Goal: Task Accomplishment & Management: Manage account settings

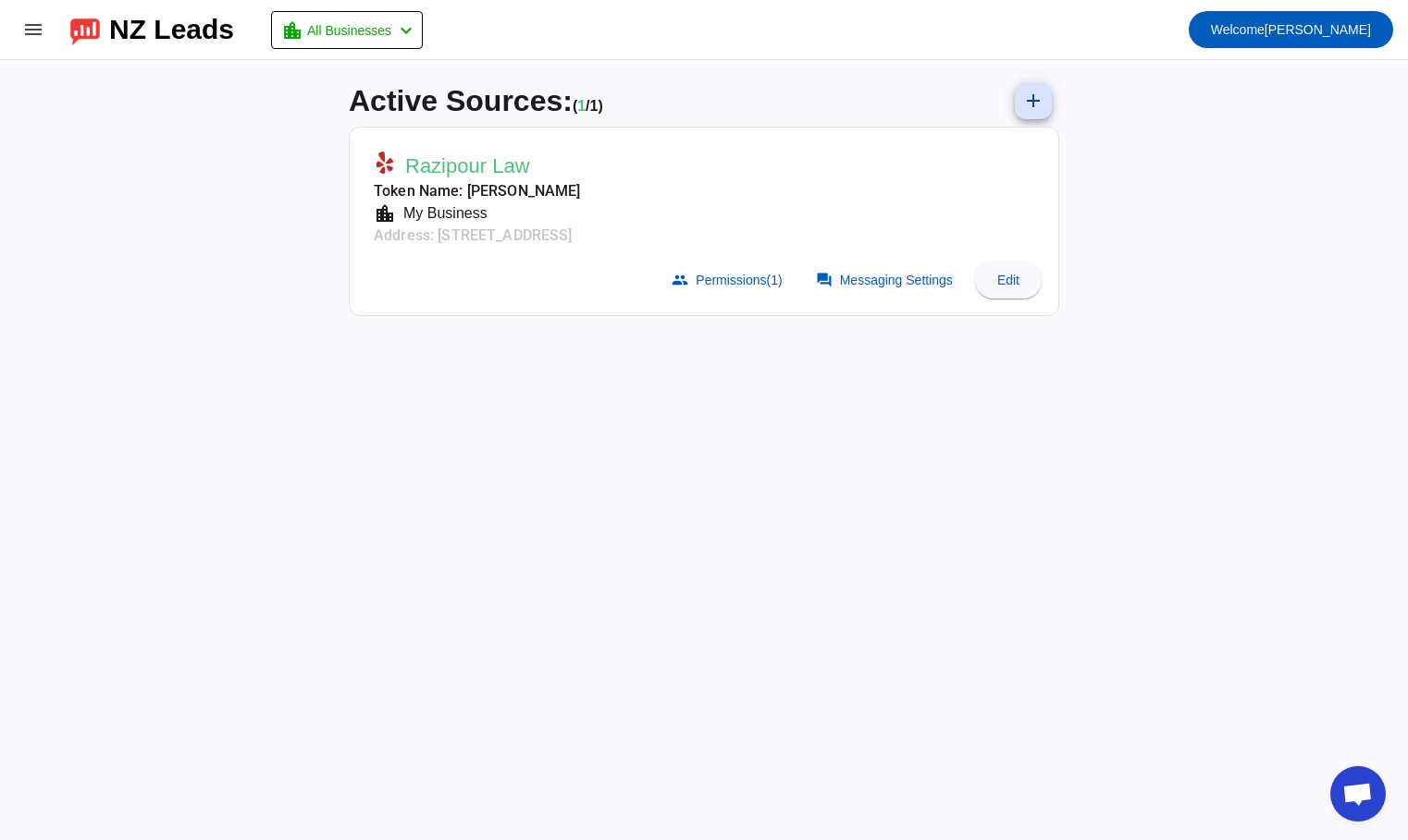
click at [253, 305] on div "Active Sources: ( 1 / 1) add Razipour Law Token Name: [PERSON_NAME] location_ci…" at bounding box center [704, 449] width 1408 height 780
click at [35, 38] on mat-icon "menu" at bounding box center [32, 29] width 22 height 22
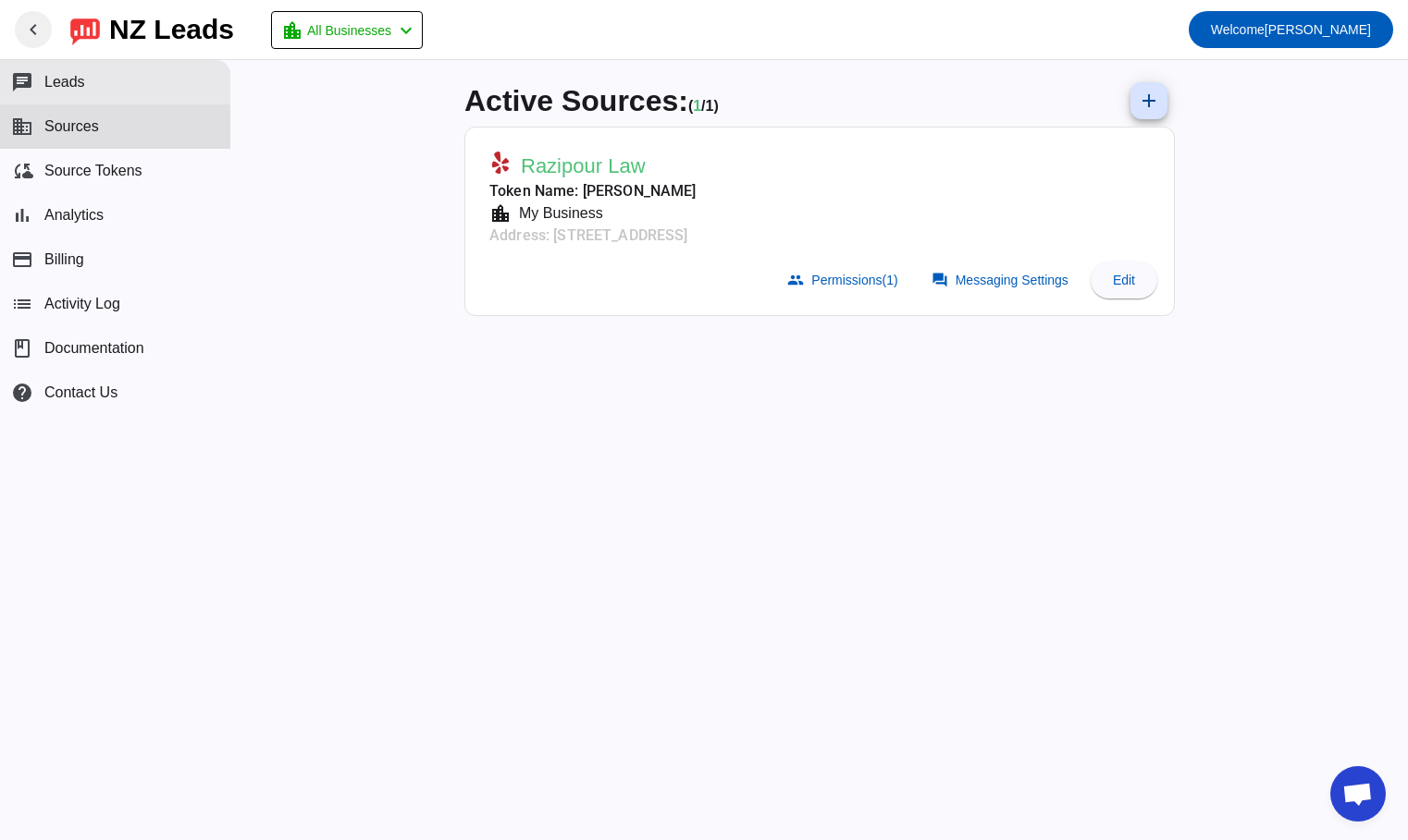
click at [98, 98] on button "chat Leads" at bounding box center [115, 82] width 230 height 45
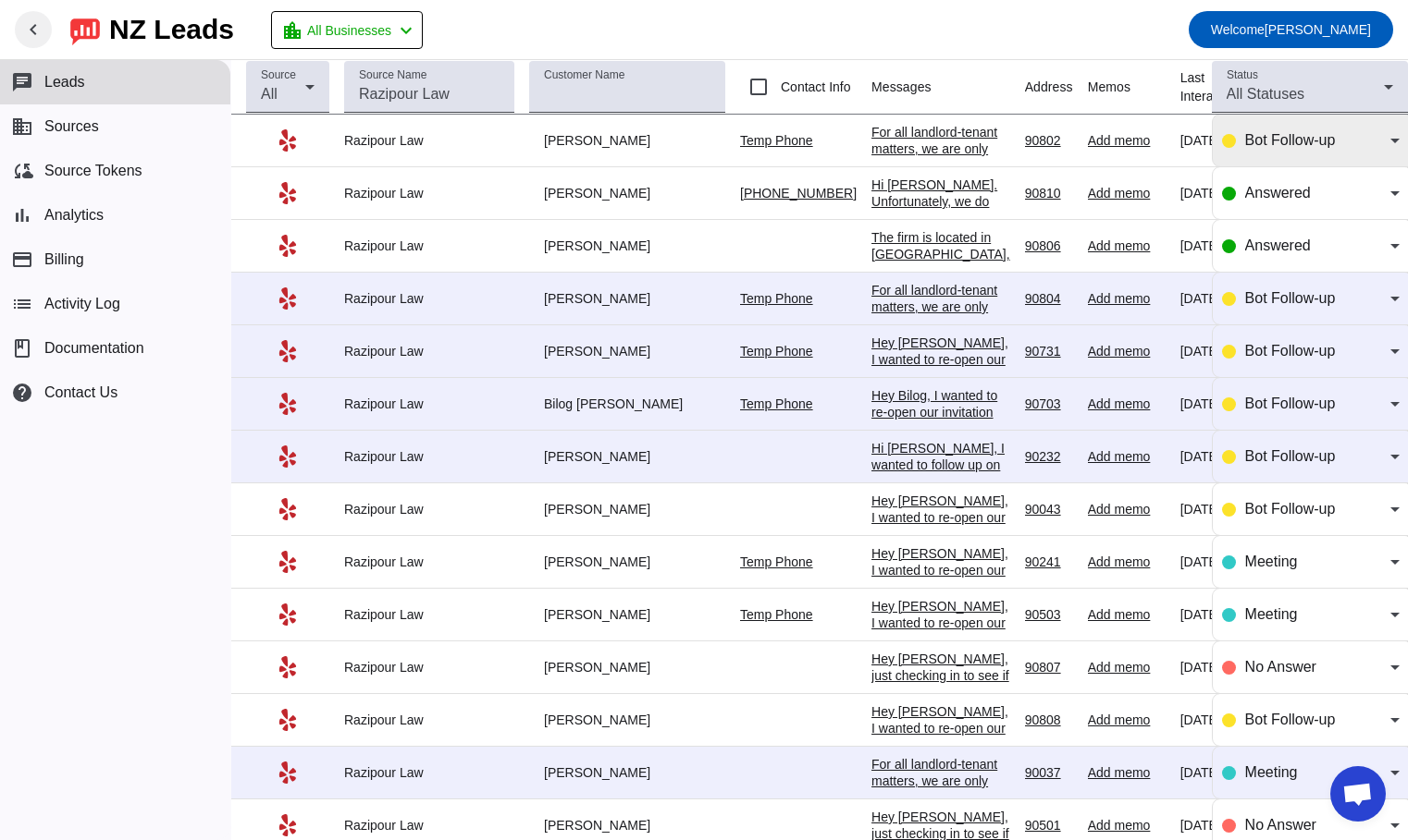
click at [1292, 143] on span "Bot Follow-up" at bounding box center [1290, 140] width 90 height 16
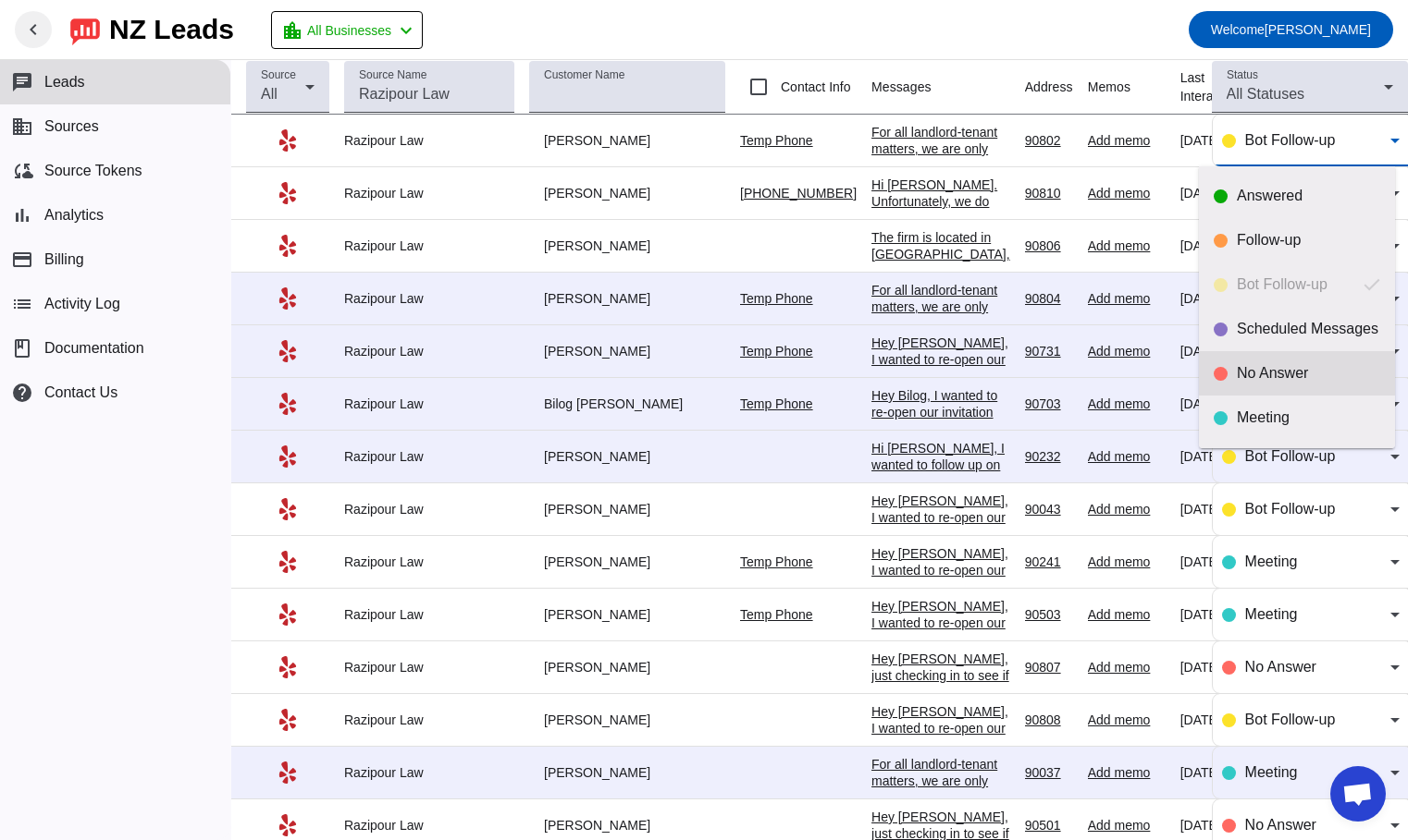
scroll to position [44, 0]
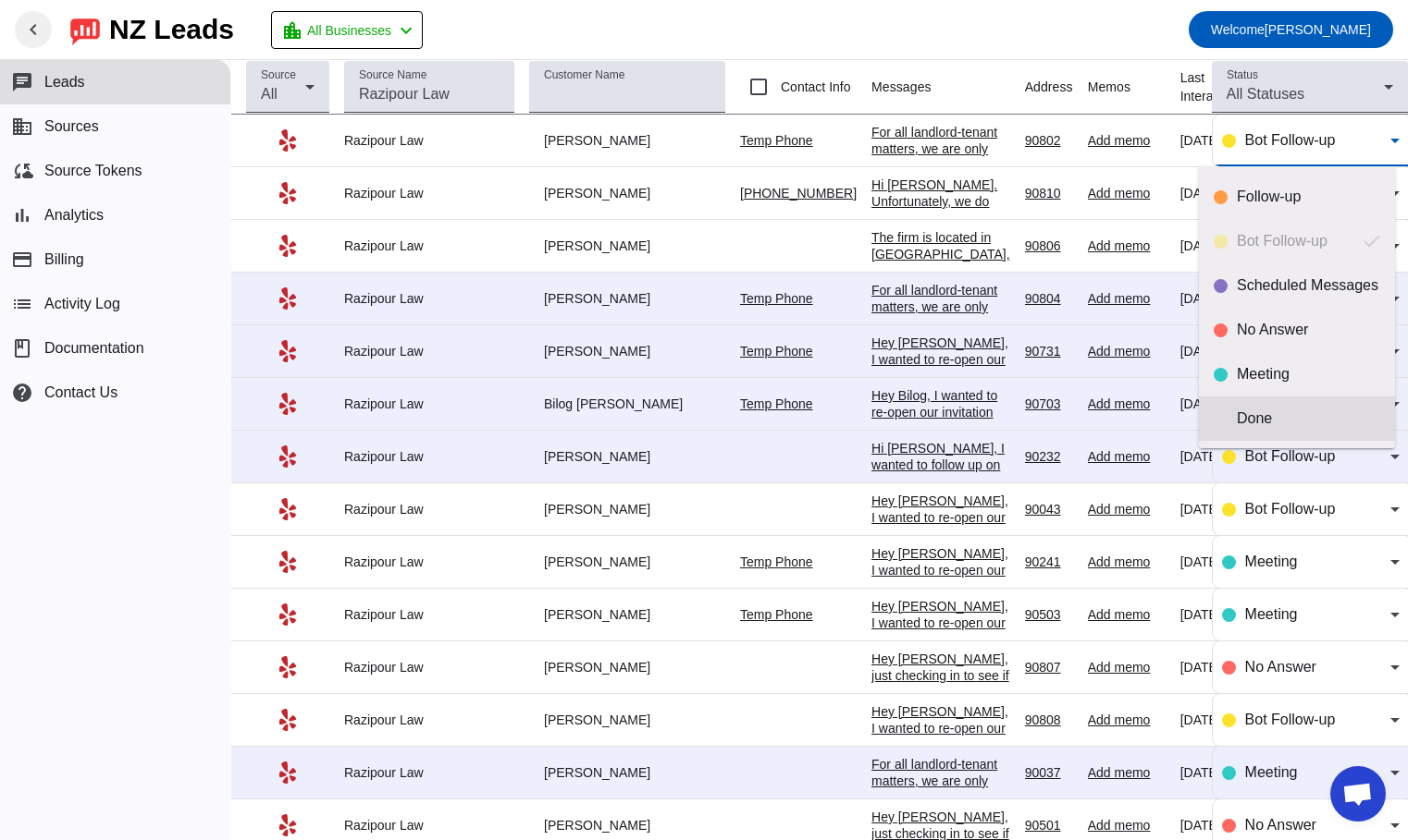
click at [1282, 417] on div "Done" at bounding box center [1308, 418] width 144 height 18
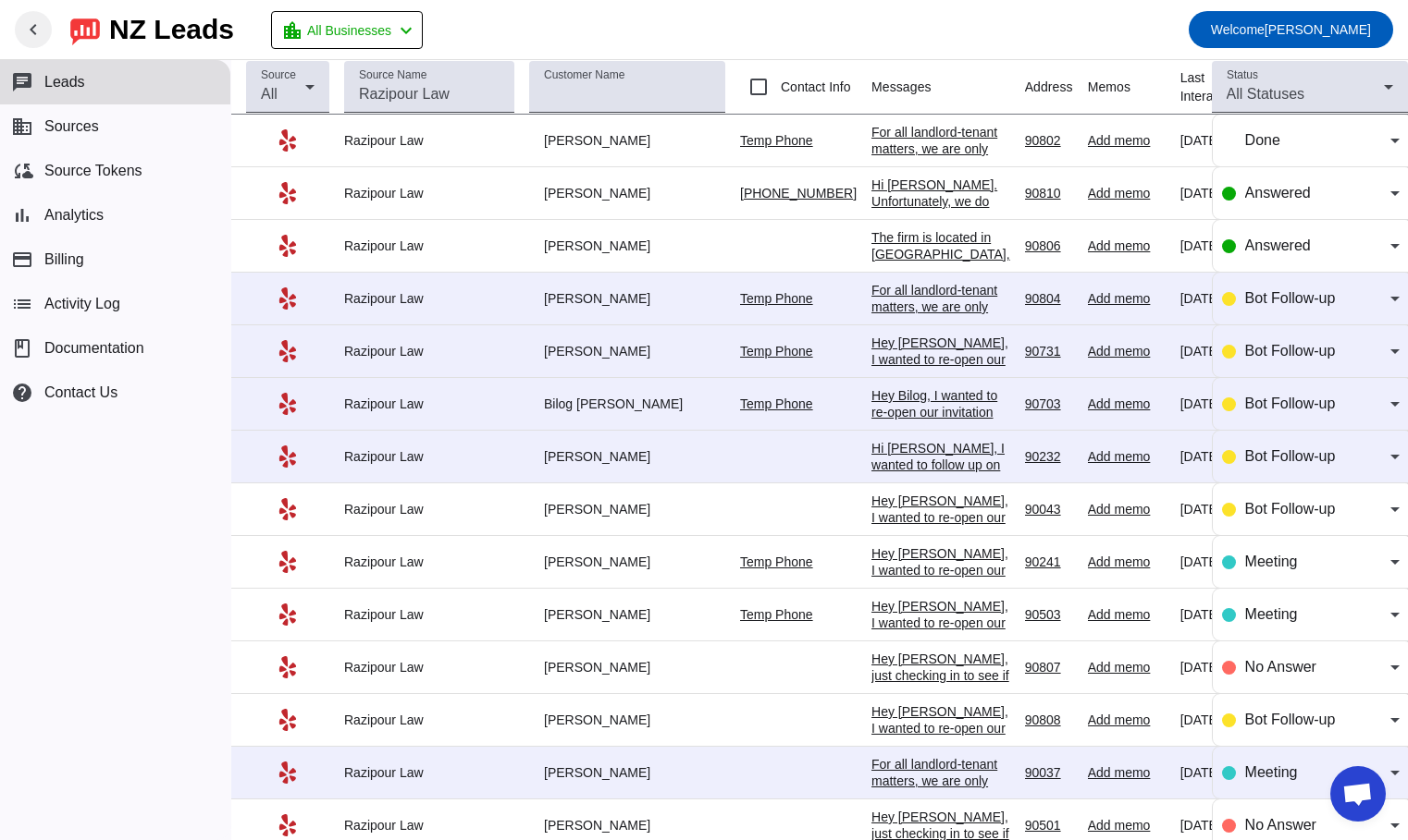
click at [884, 299] on div "For all landlord-tenant matters, we are only accepting representation on an hou…" at bounding box center [941, 431] width 139 height 299
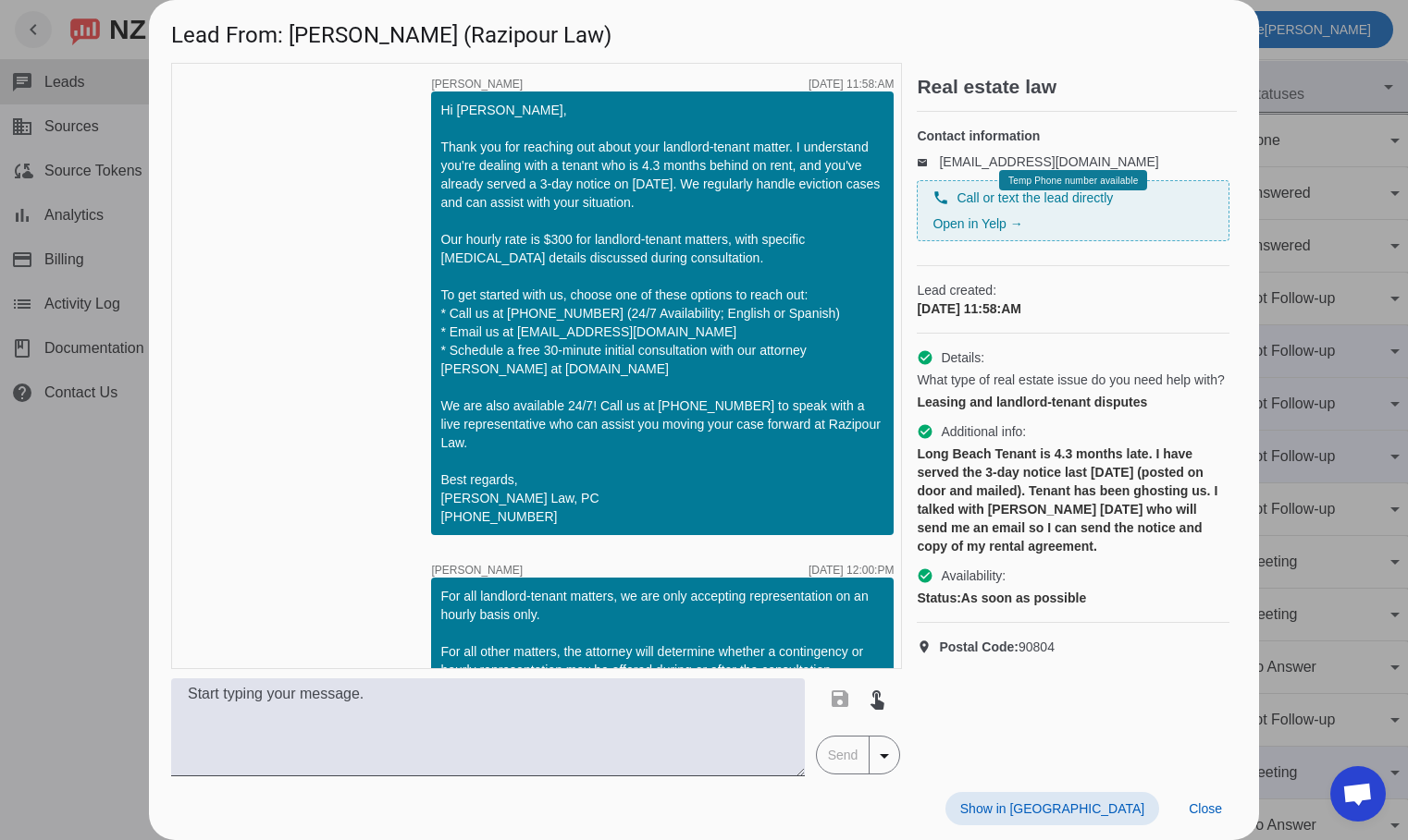
scroll to position [90, 0]
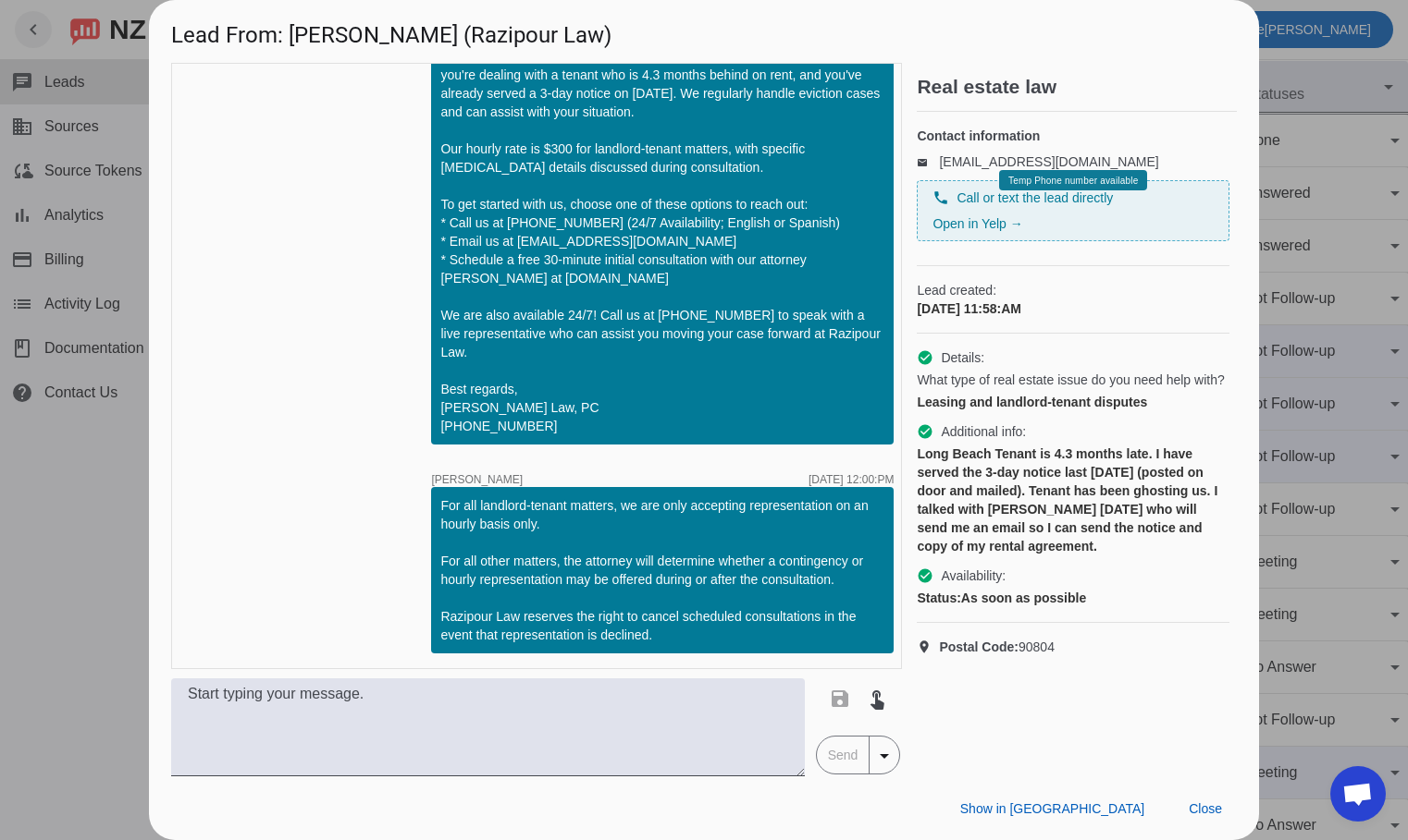
click at [51, 552] on div at bounding box center [704, 420] width 1408 height 840
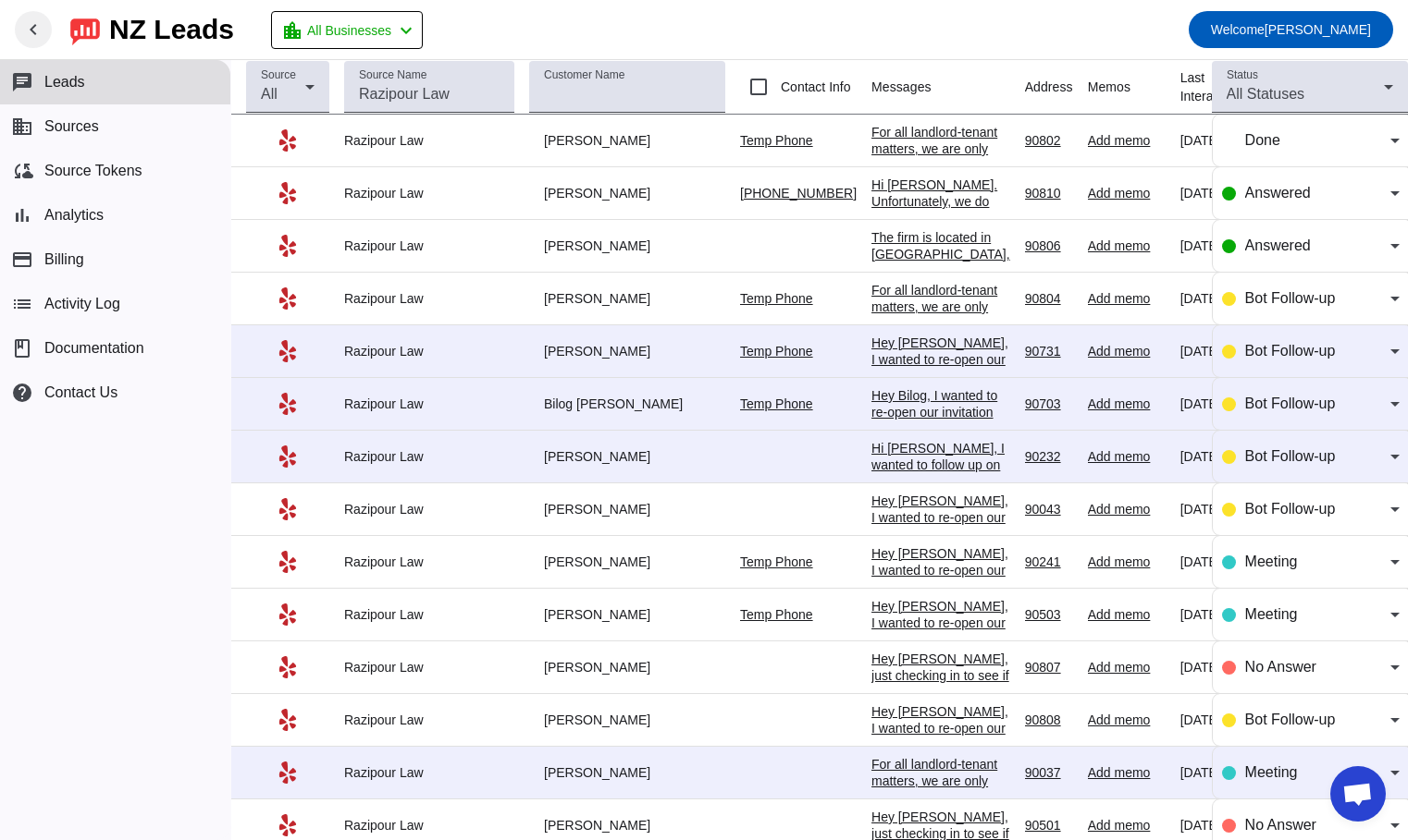
click at [876, 353] on div "Hey [PERSON_NAME], I wanted to re-open our invitation for a consultation. Somet…" at bounding box center [941, 550] width 139 height 432
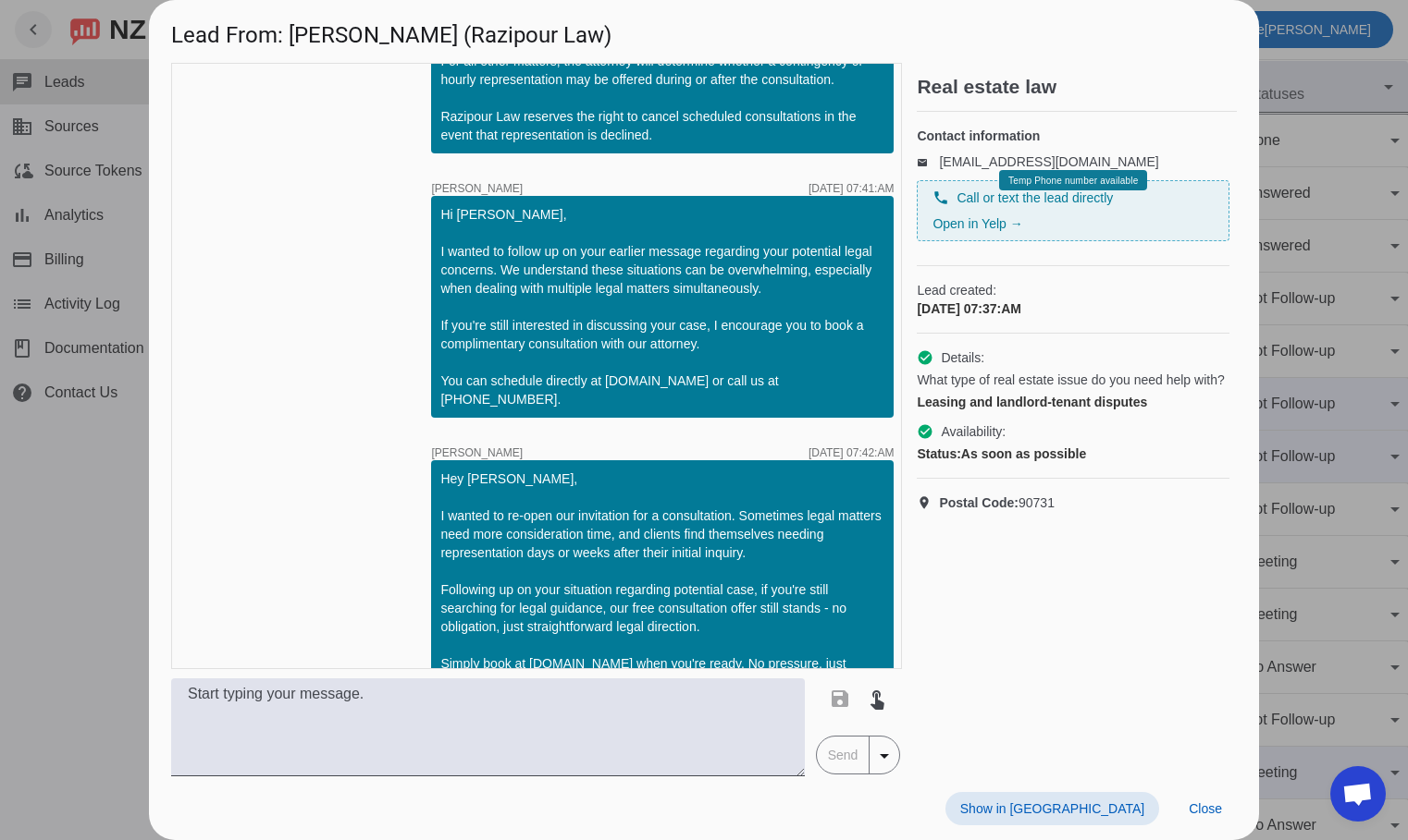
scroll to position [564, 0]
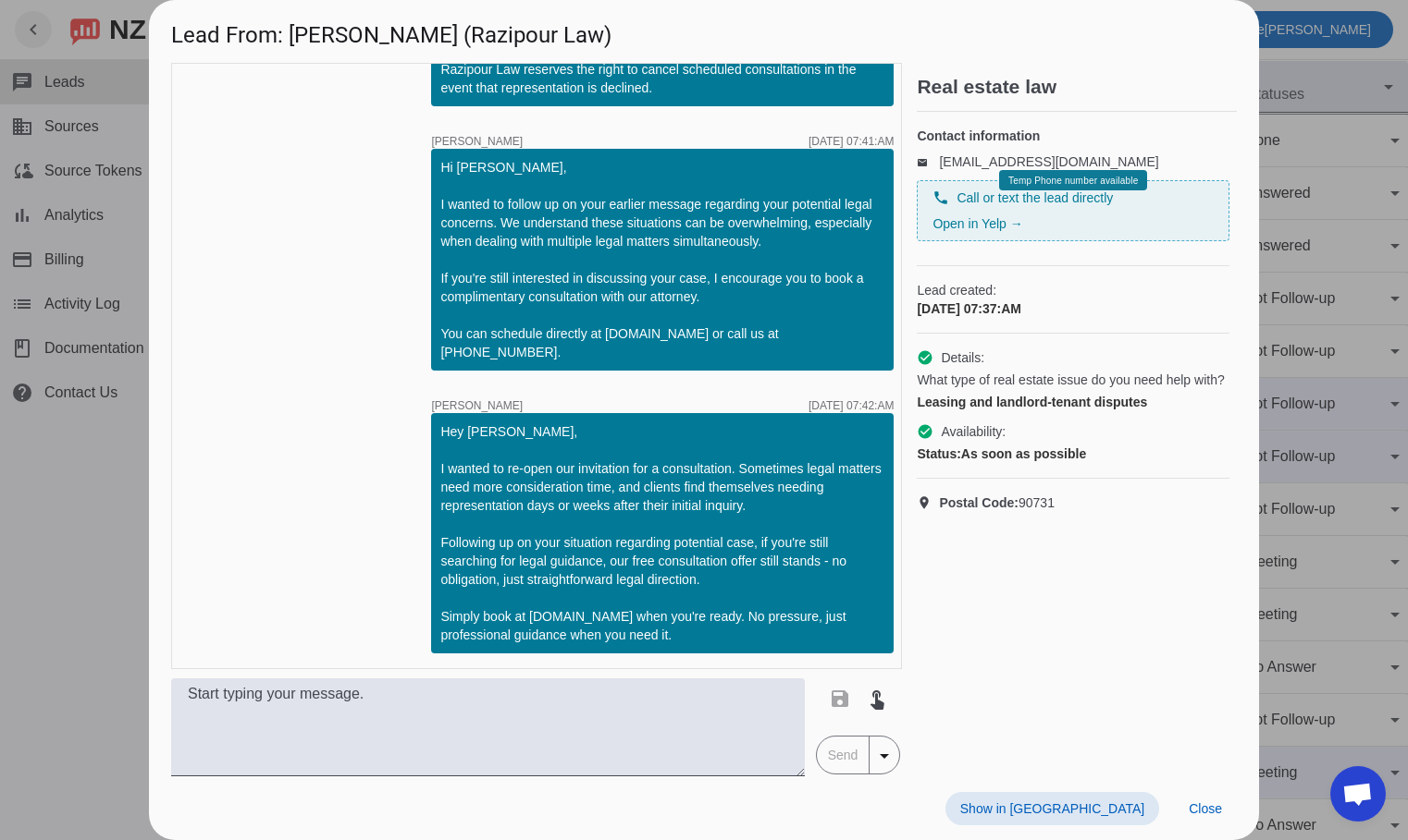
click at [57, 582] on div at bounding box center [704, 420] width 1408 height 840
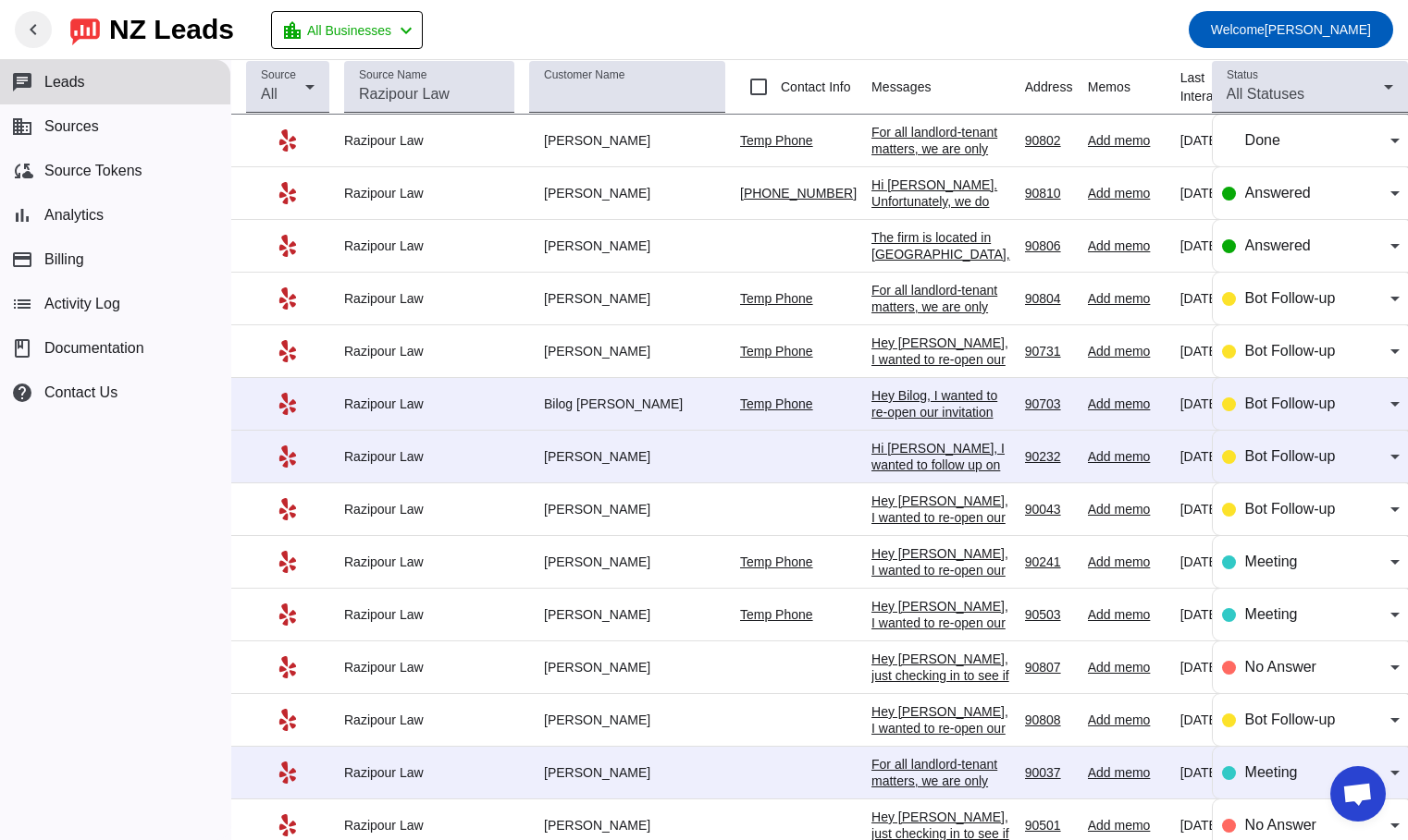
click at [878, 411] on div "Hey Bilog, I wanted to re-open our invitation for a consultation. Sometimes leg…" at bounding box center [941, 596] width 139 height 416
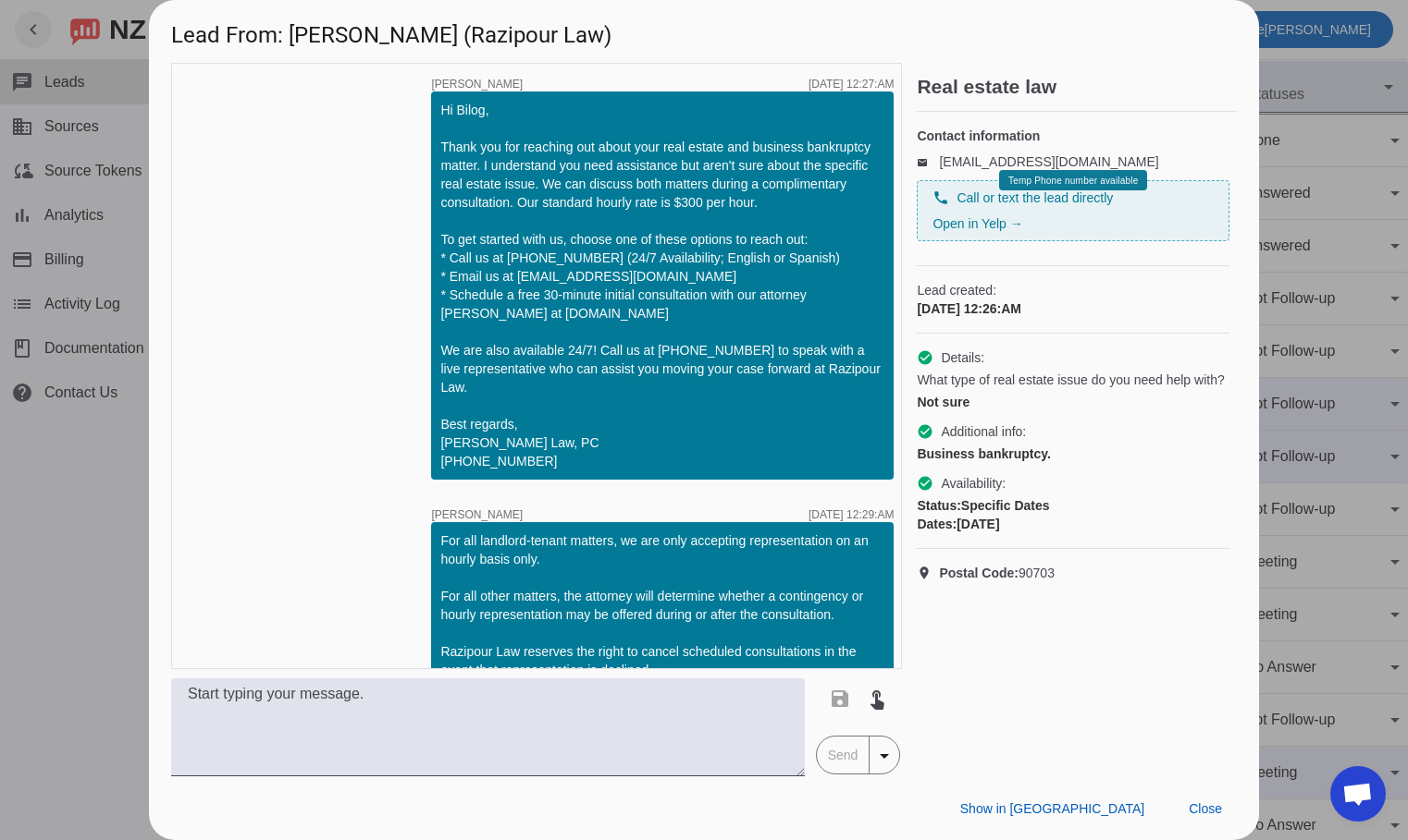
scroll to position [582, 0]
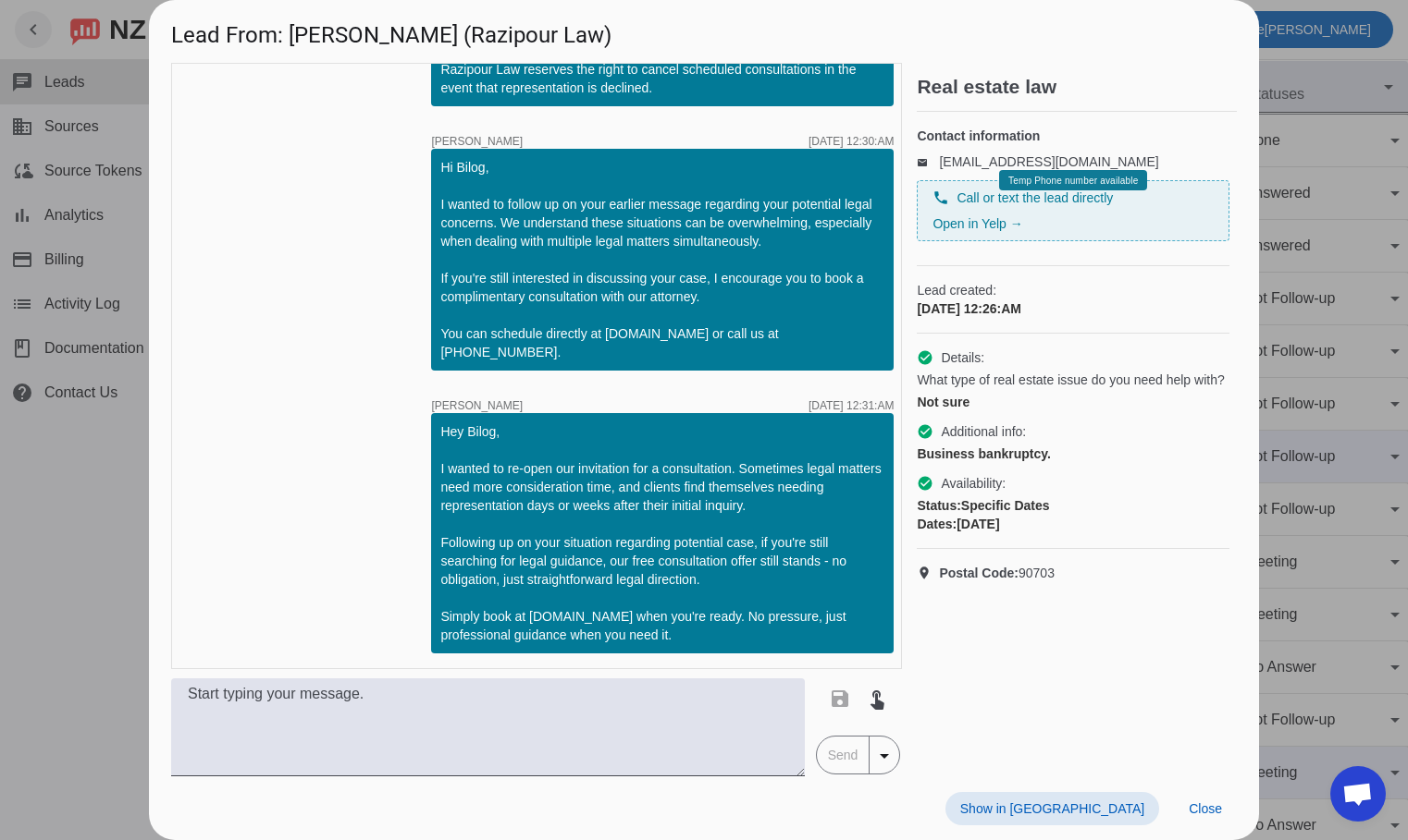
click at [64, 608] on div at bounding box center [704, 420] width 1408 height 840
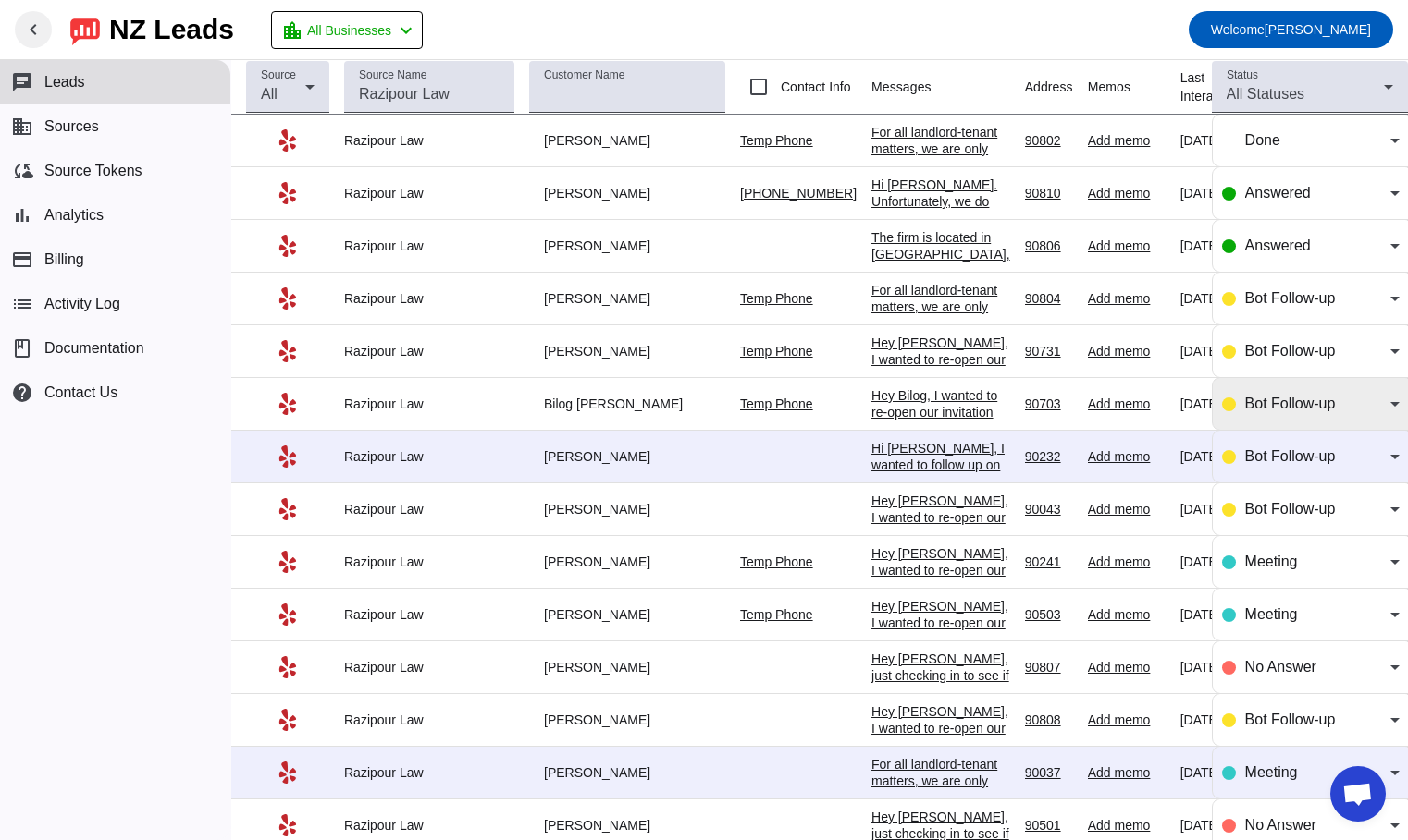
click at [1251, 394] on div "Bot Follow-up" at bounding box center [1318, 404] width 145 height 22
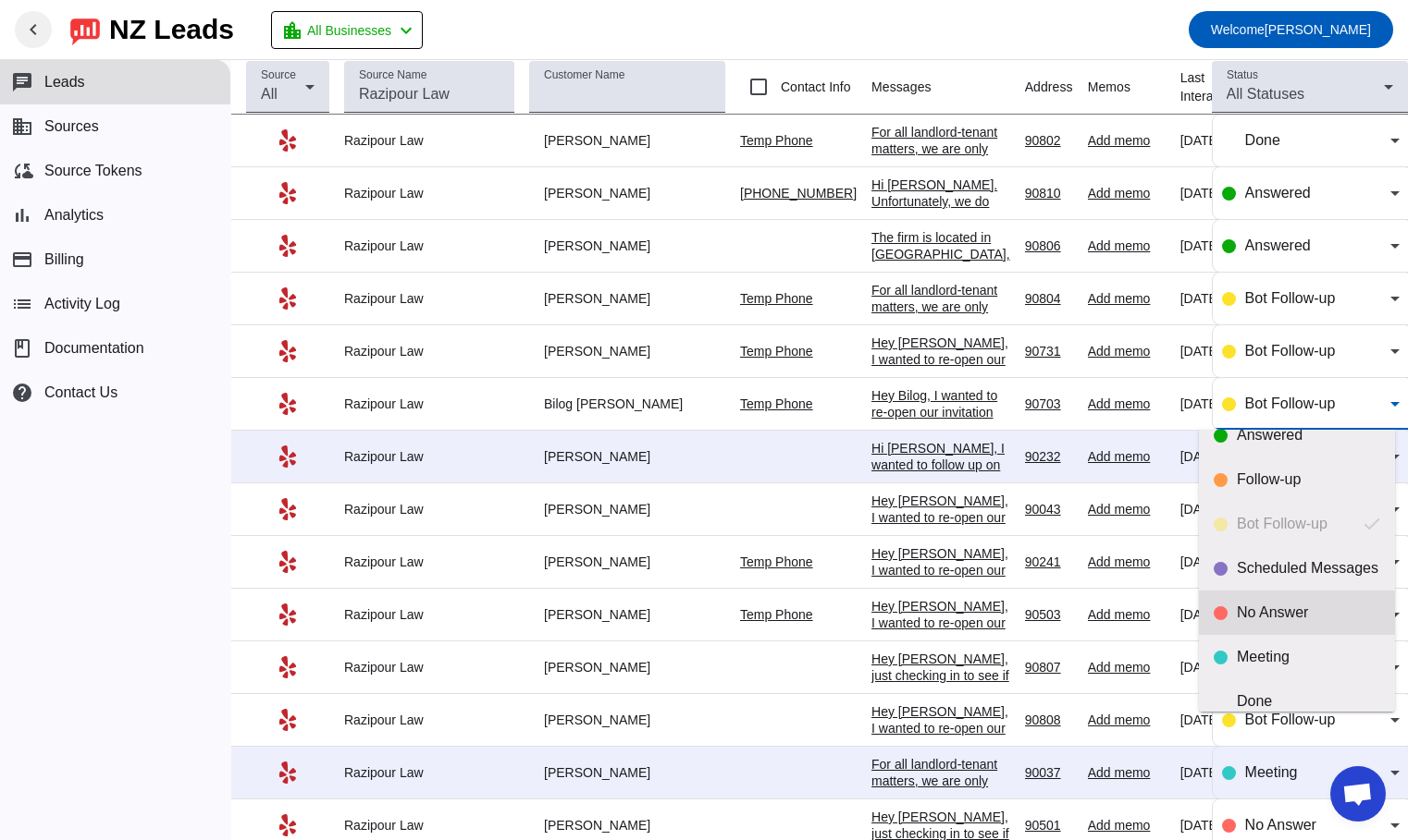
scroll to position [44, 0]
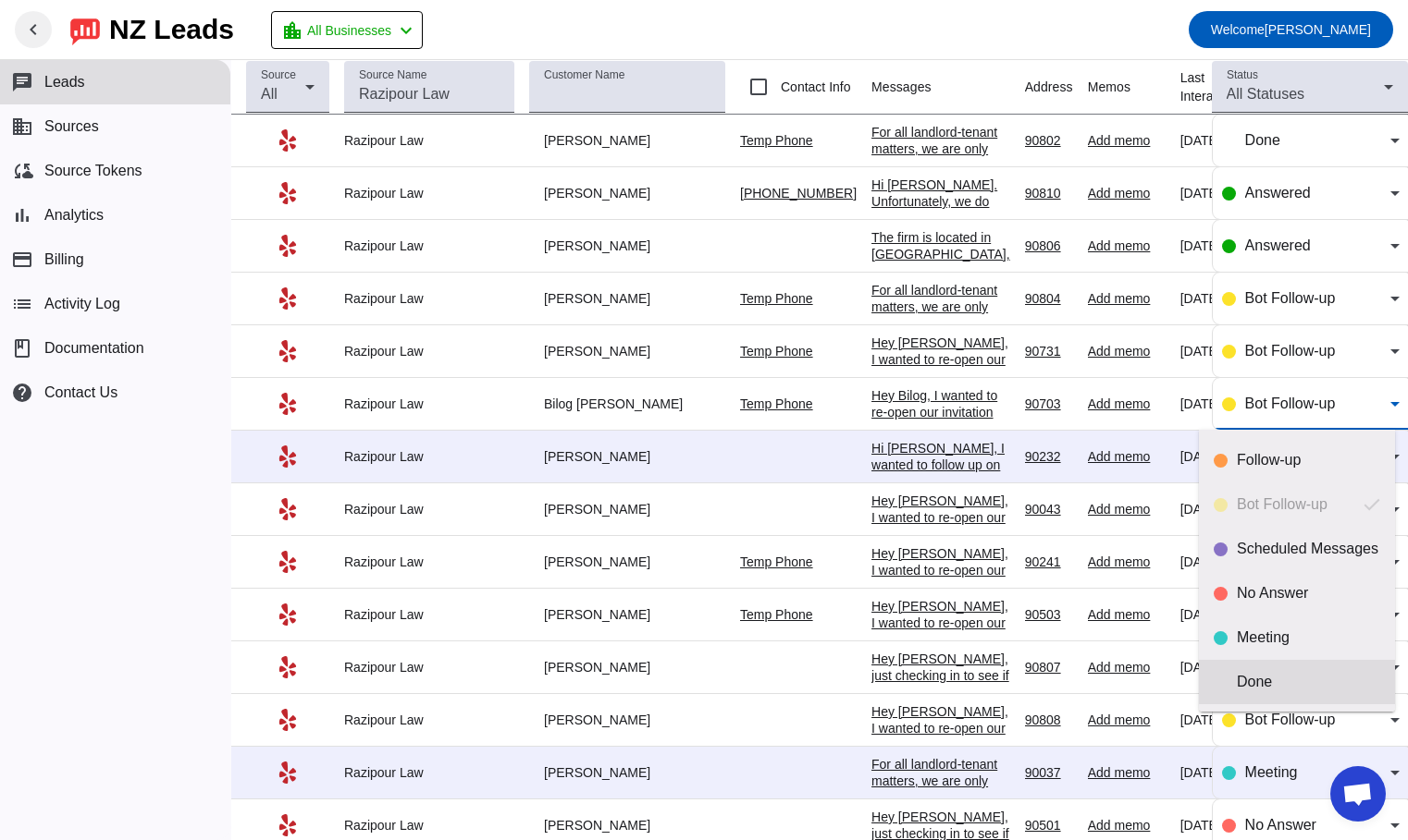
click at [1256, 676] on div "Done" at bounding box center [1308, 681] width 144 height 18
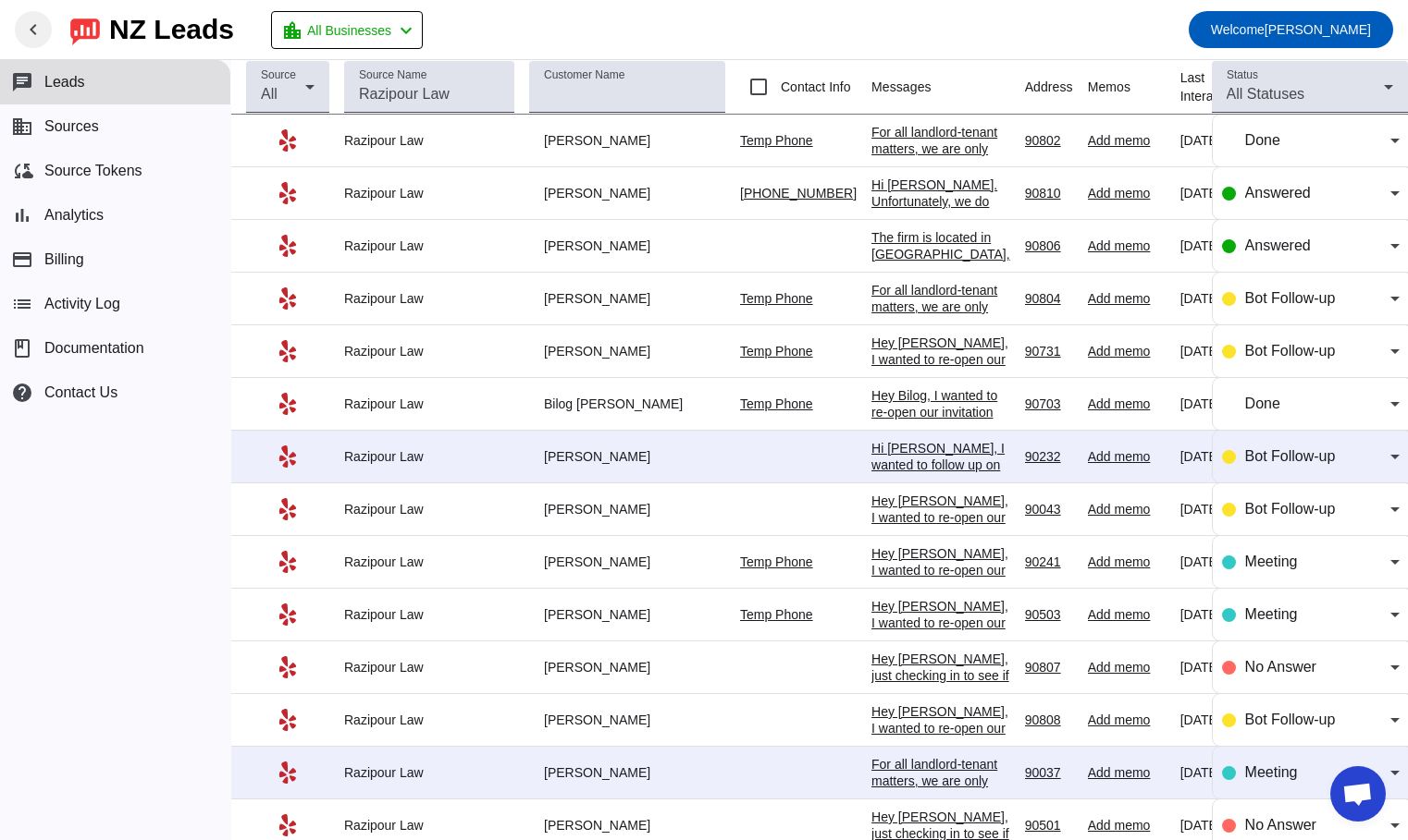
click at [905, 462] on div "Hi [PERSON_NAME], I wanted to follow up on your earlier message regarding your …" at bounding box center [941, 615] width 139 height 350
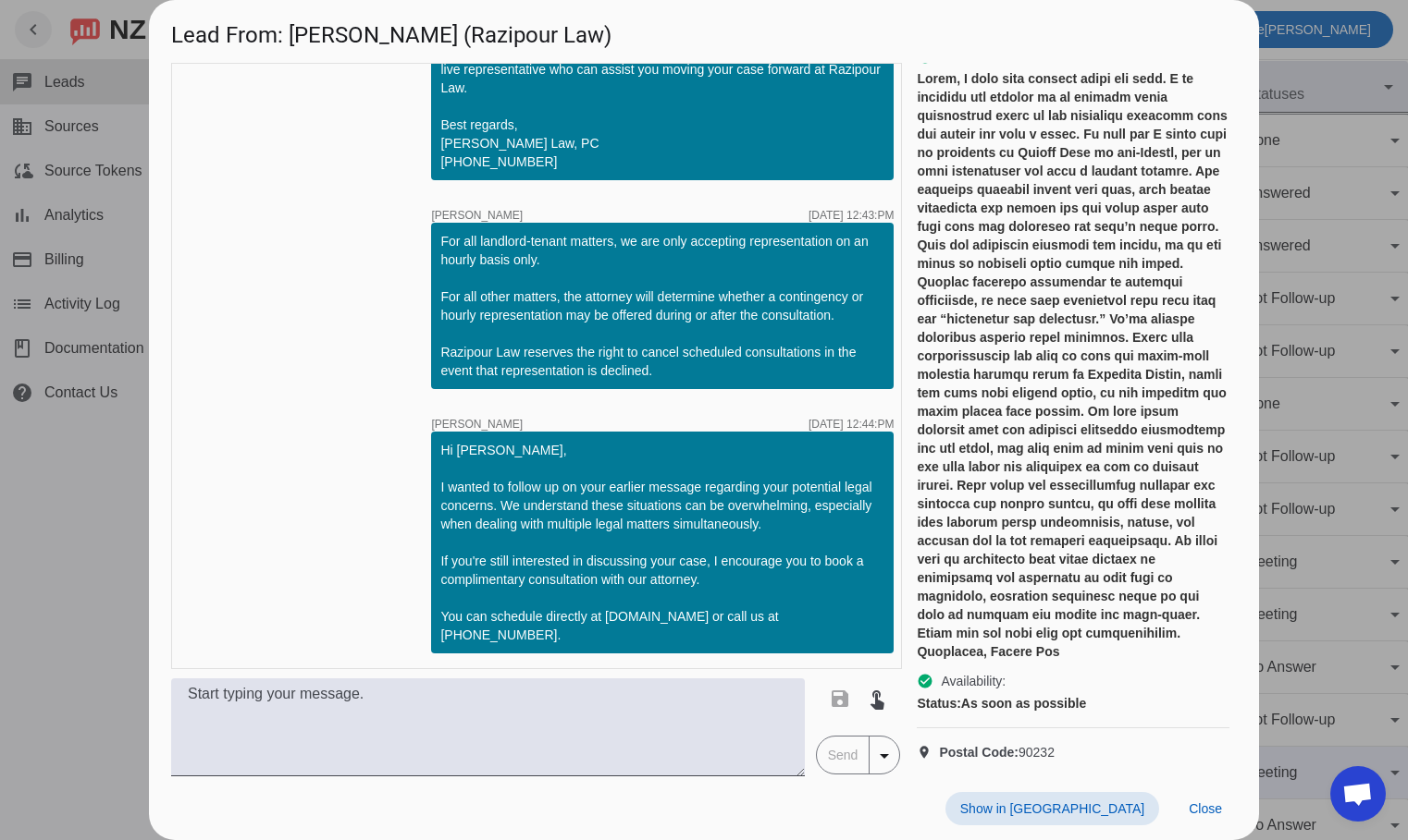
scroll to position [347, 0]
click at [45, 600] on div at bounding box center [704, 420] width 1408 height 840
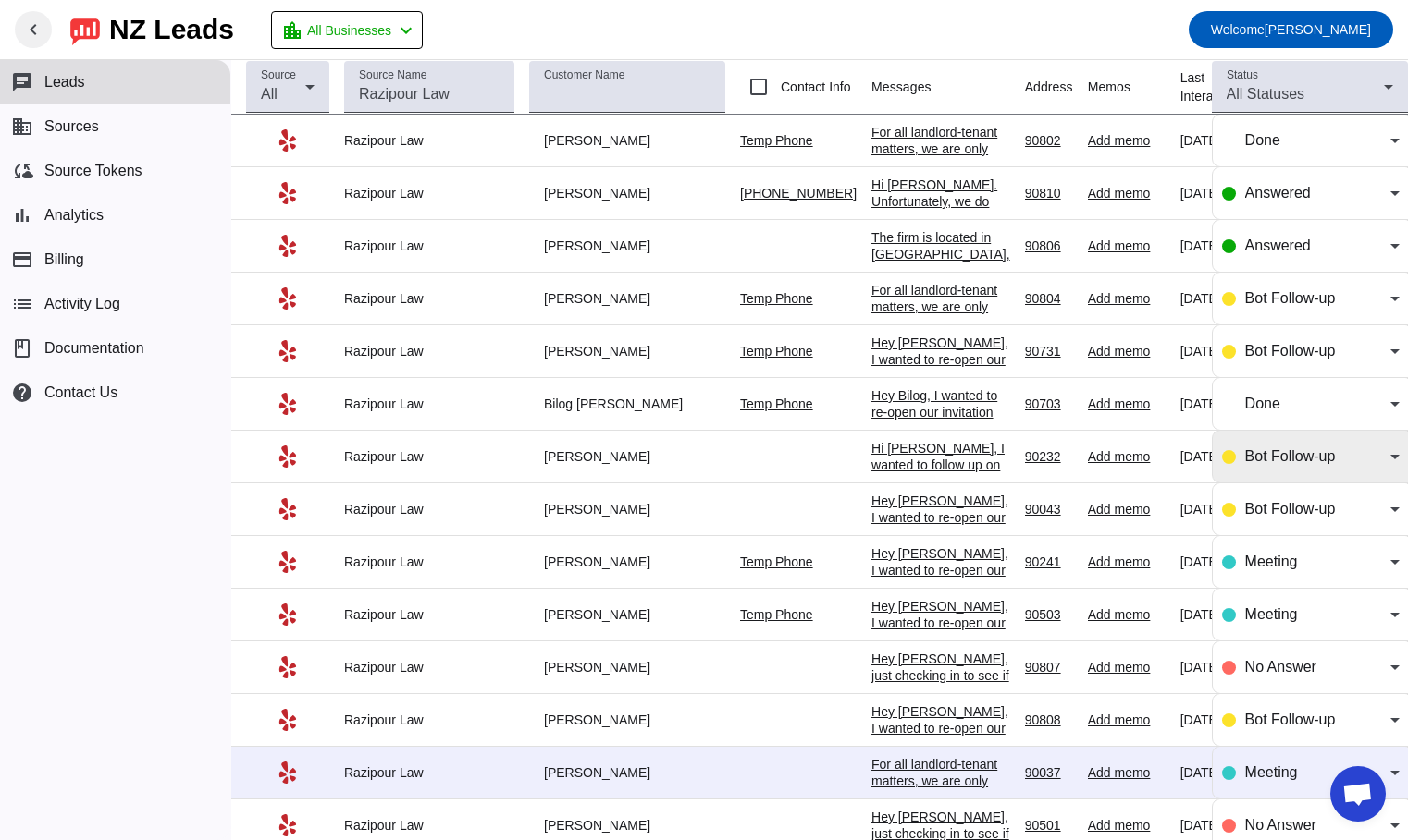
click at [1245, 464] on div "Bot Follow-up" at bounding box center [1318, 456] width 145 height 22
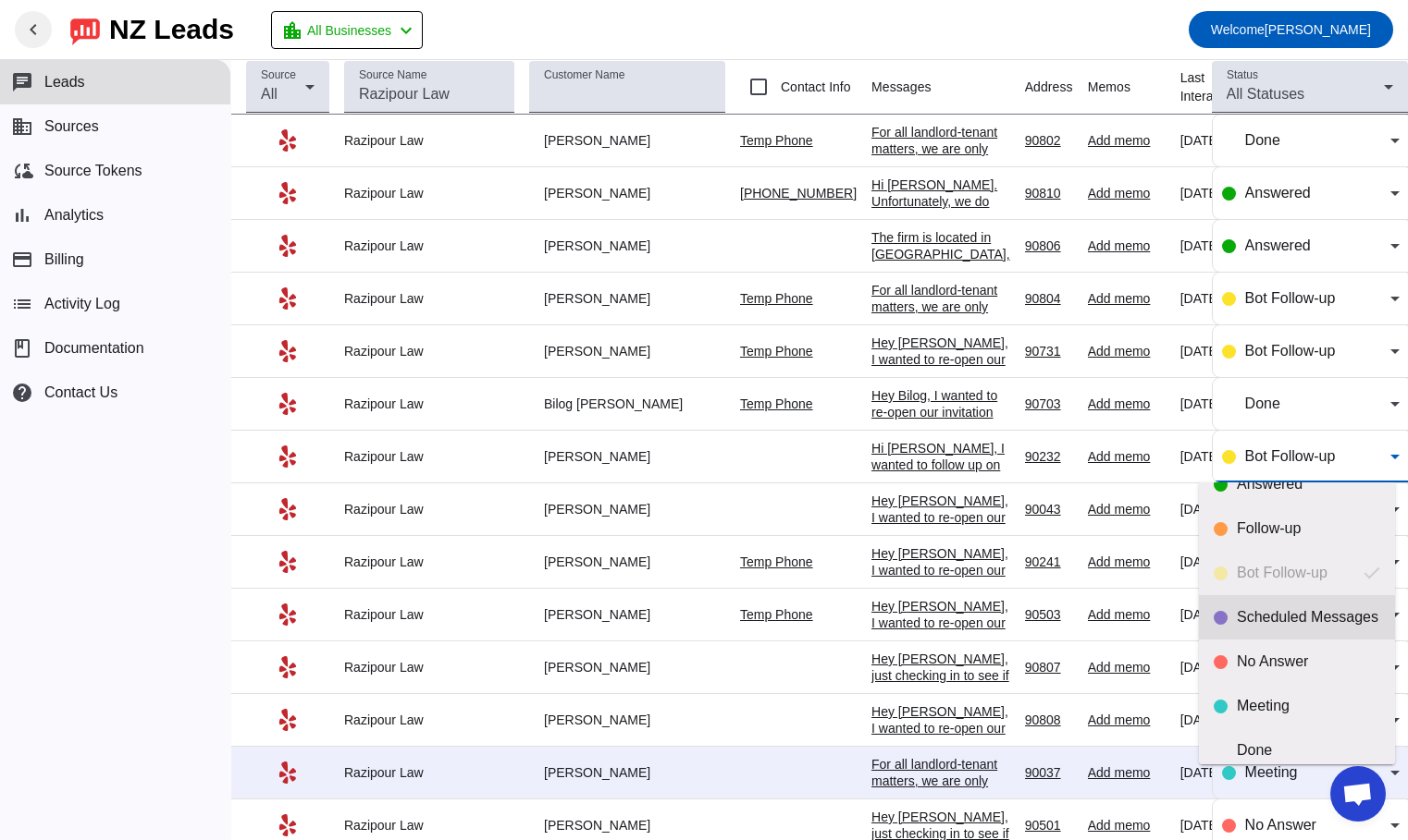
scroll to position [44, 0]
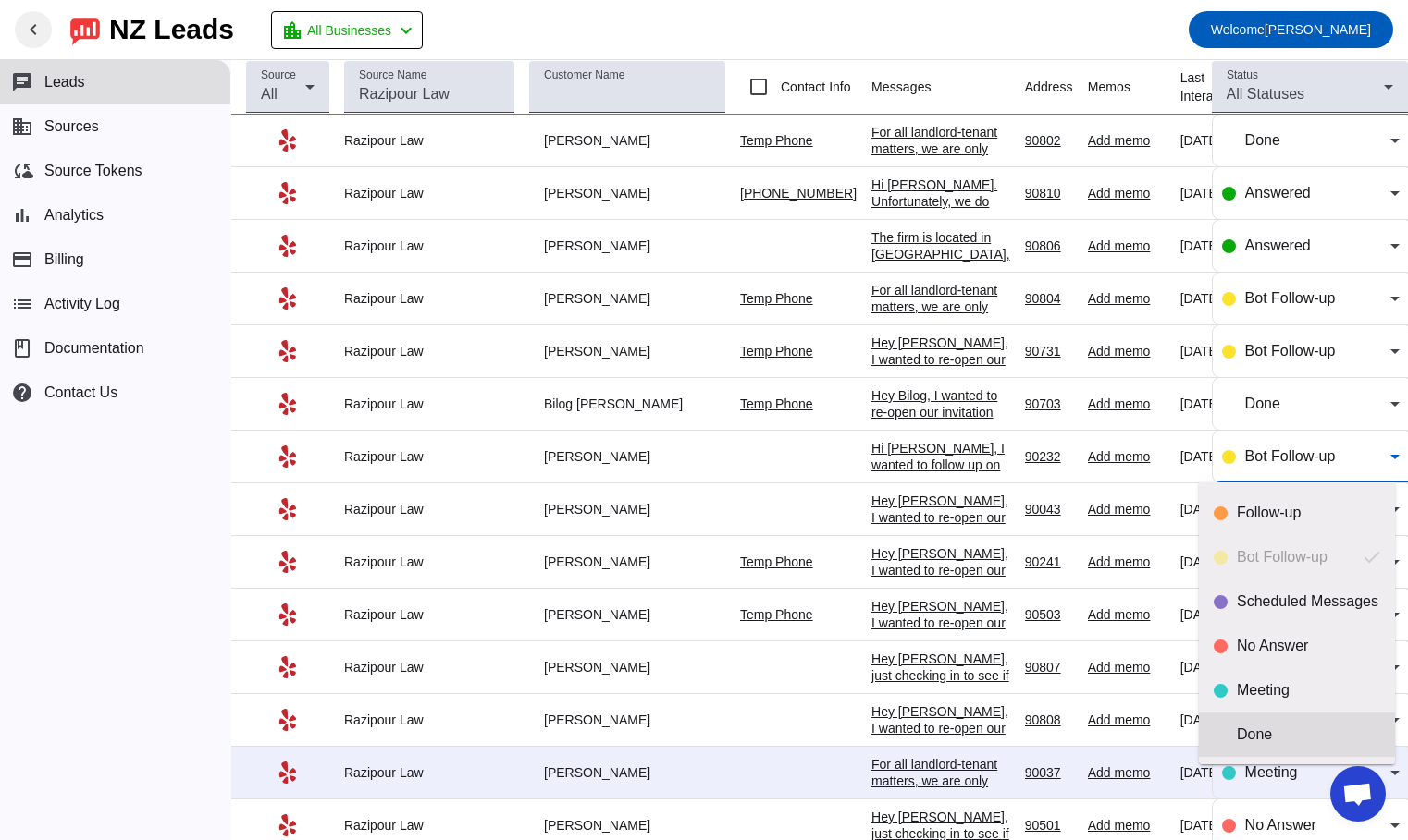
click at [1262, 735] on div "Done" at bounding box center [1308, 735] width 144 height 18
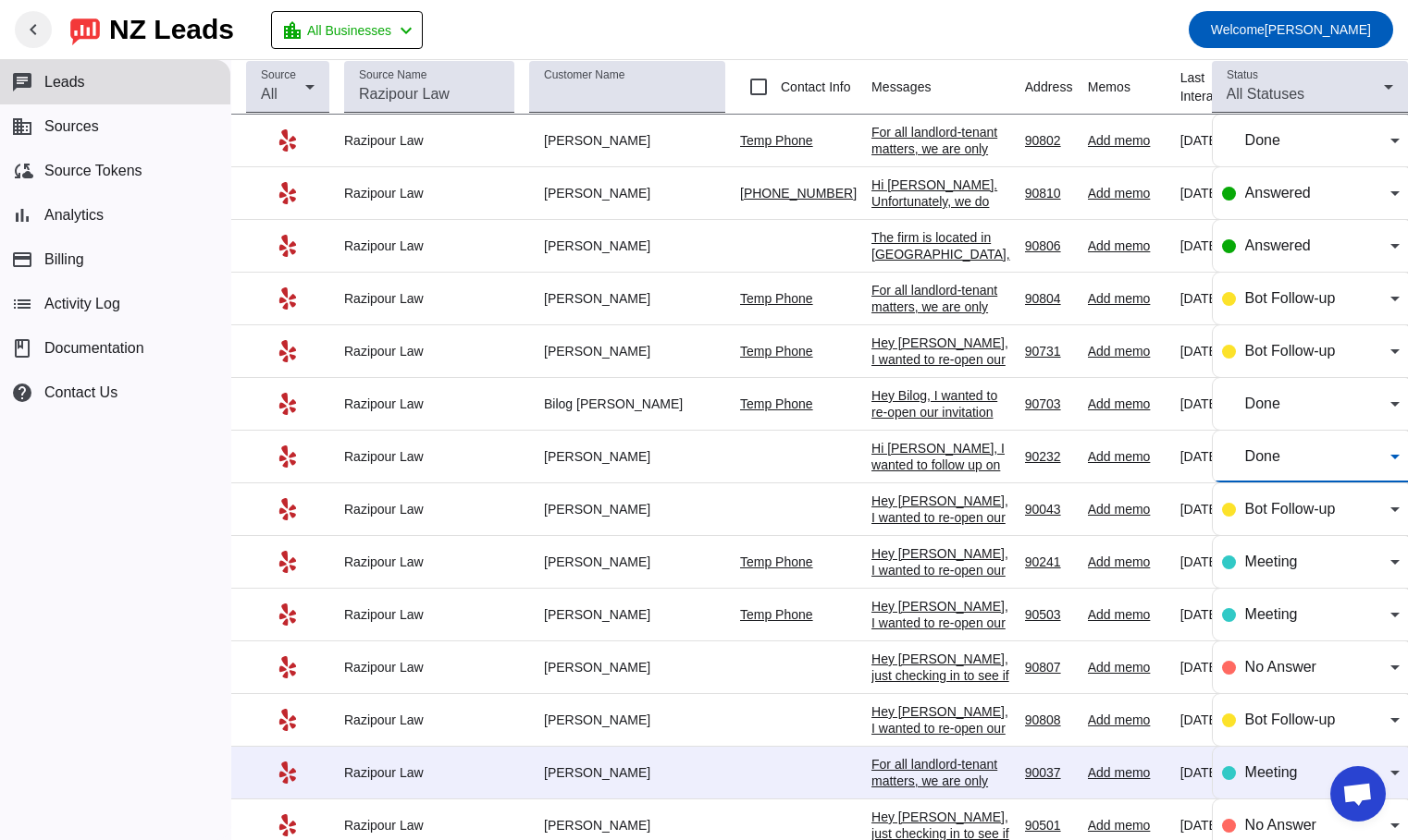
click at [932, 506] on div "Hey [PERSON_NAME], I wanted to re-open our invitation for a consultation. Somet…" at bounding box center [941, 709] width 139 height 432
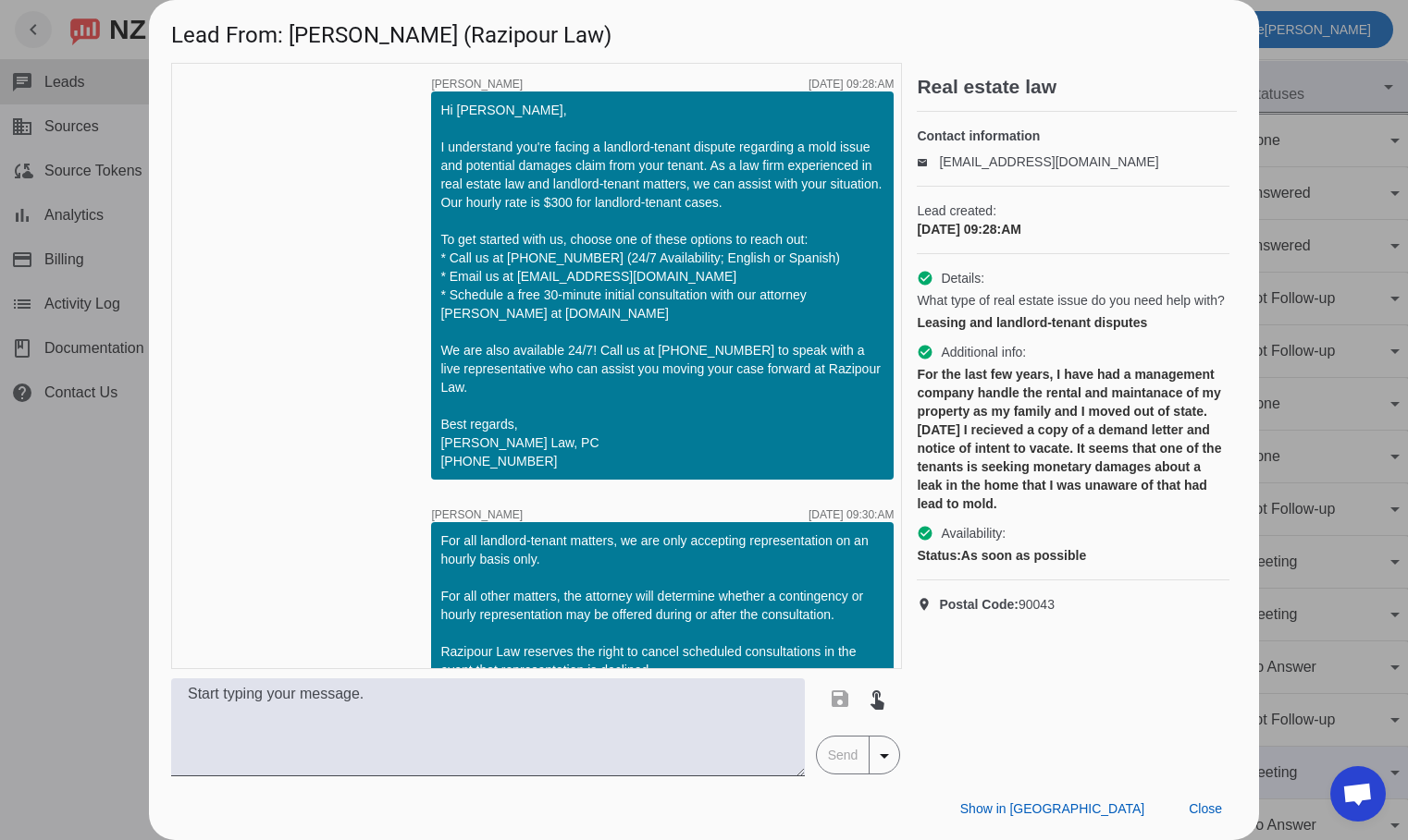
scroll to position [582, 0]
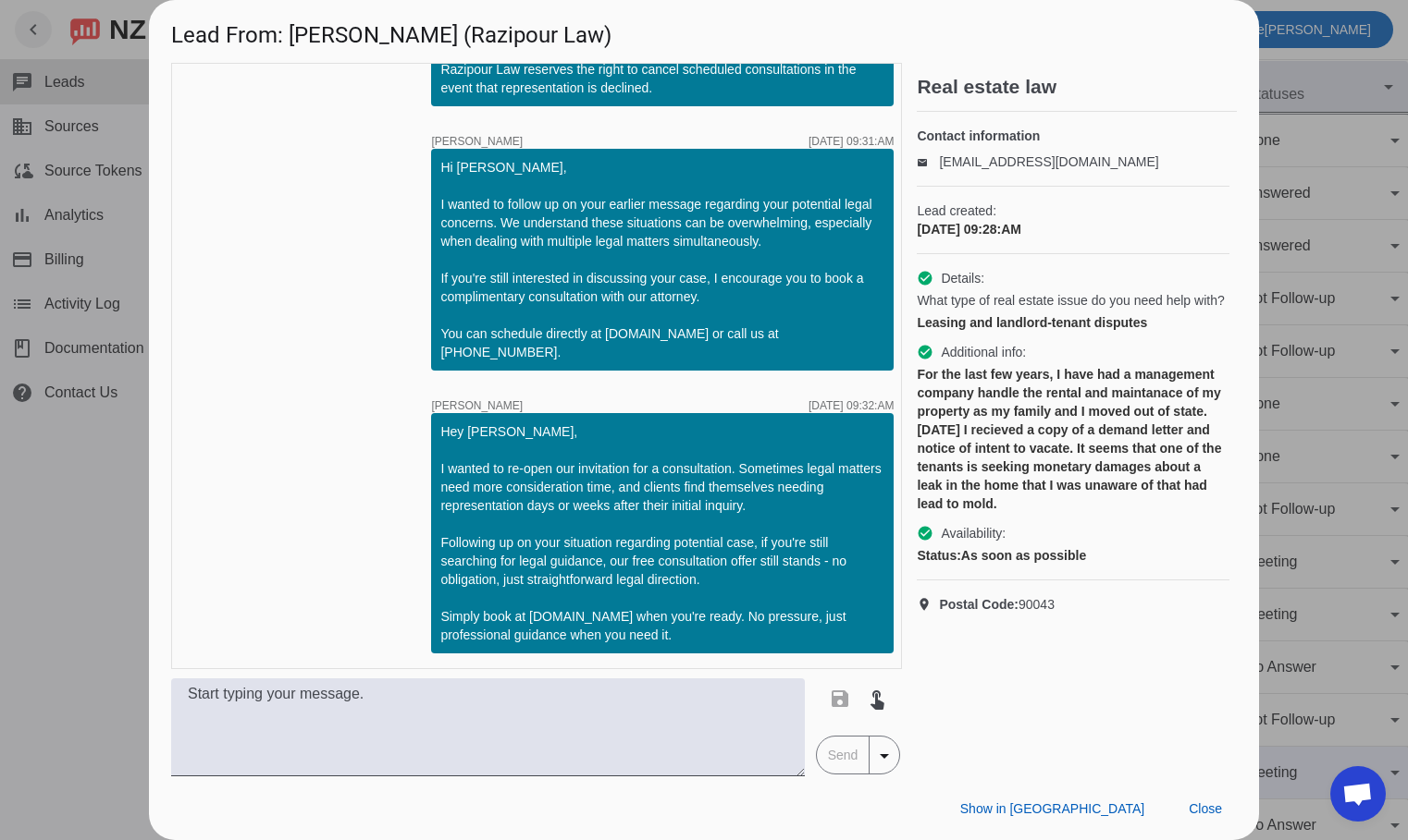
click at [83, 552] on div at bounding box center [704, 420] width 1408 height 840
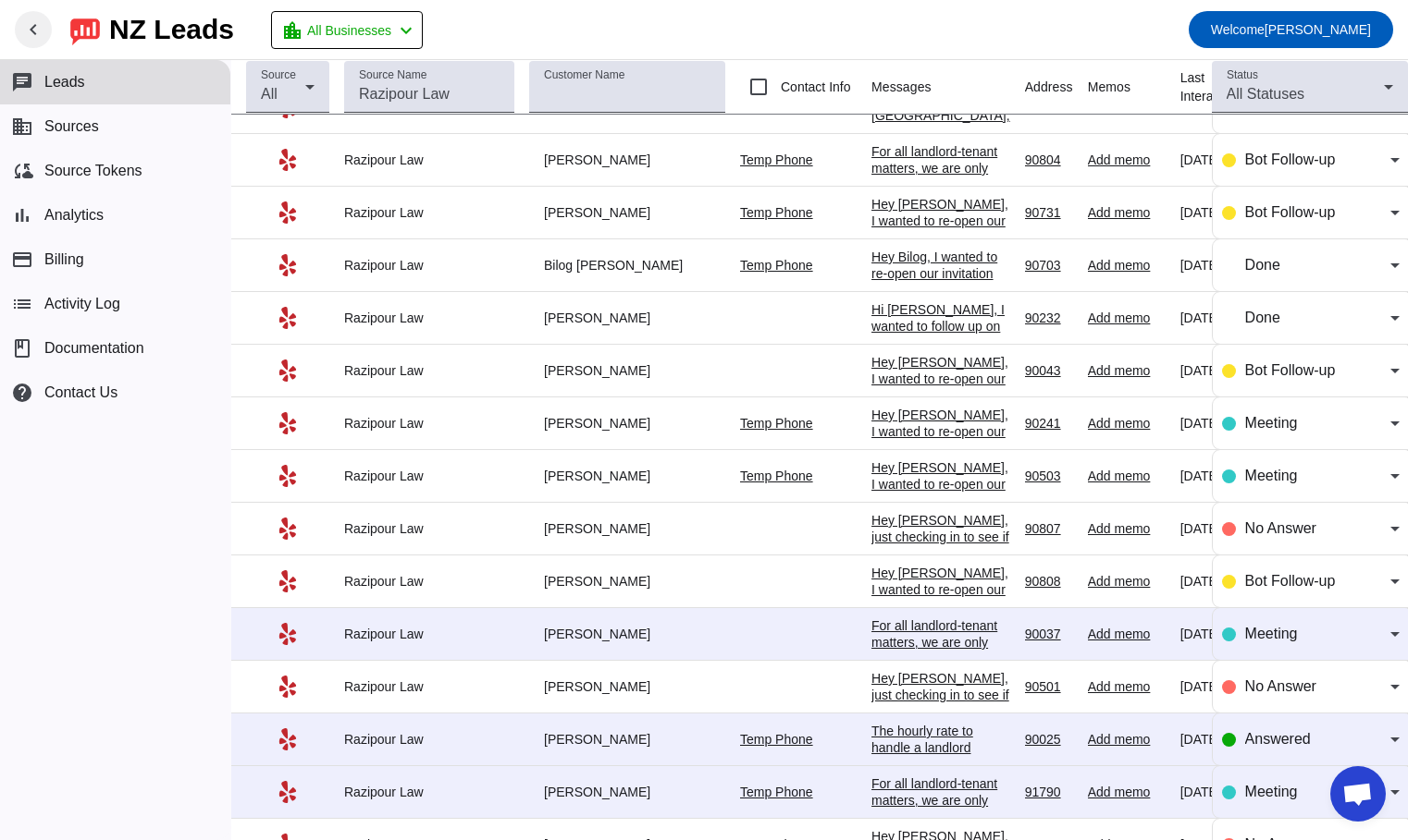
scroll to position [185, 0]
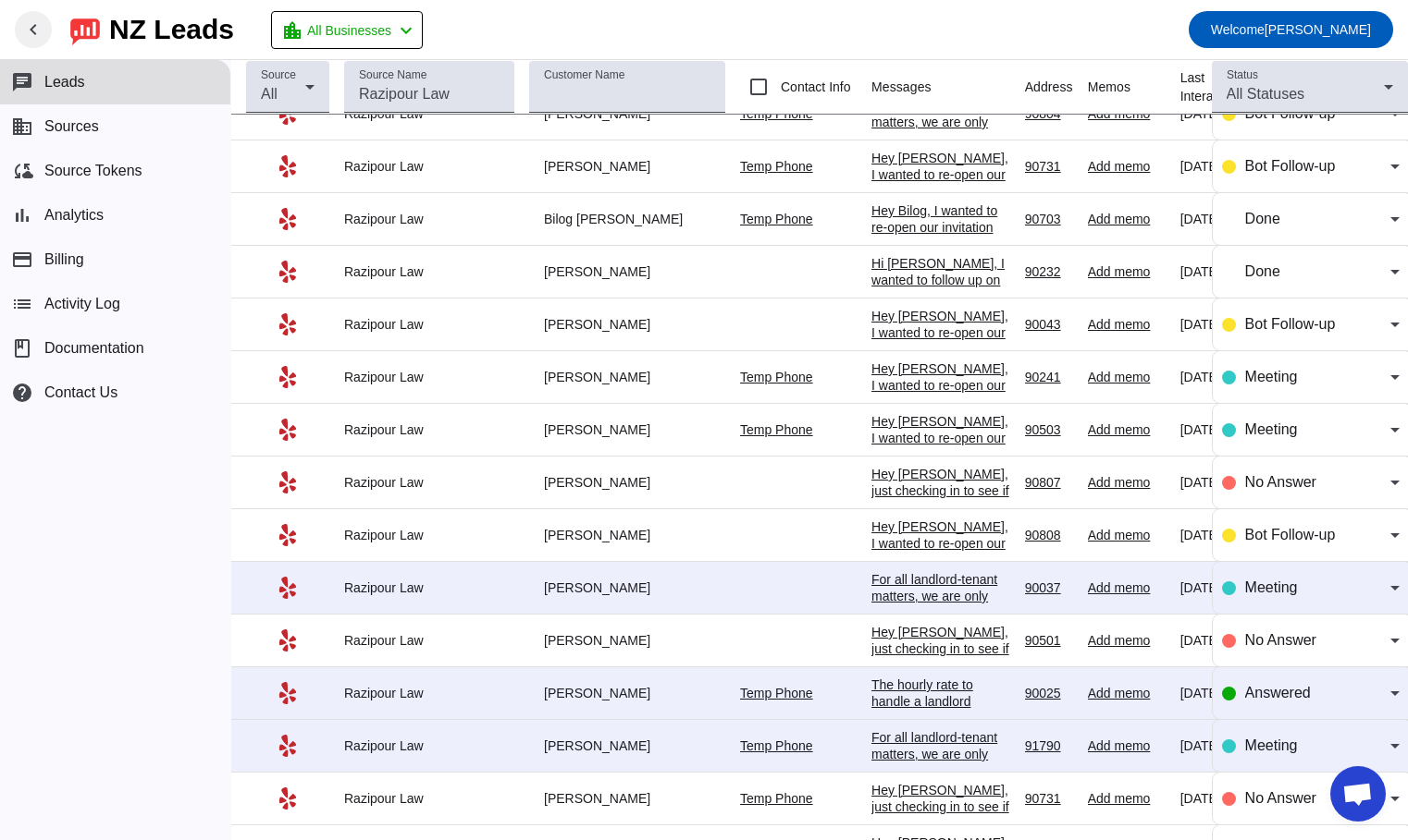
click at [897, 371] on div "Hey [PERSON_NAME], I wanted to re-open our invitation for a consultation. Somet…" at bounding box center [941, 576] width 139 height 432
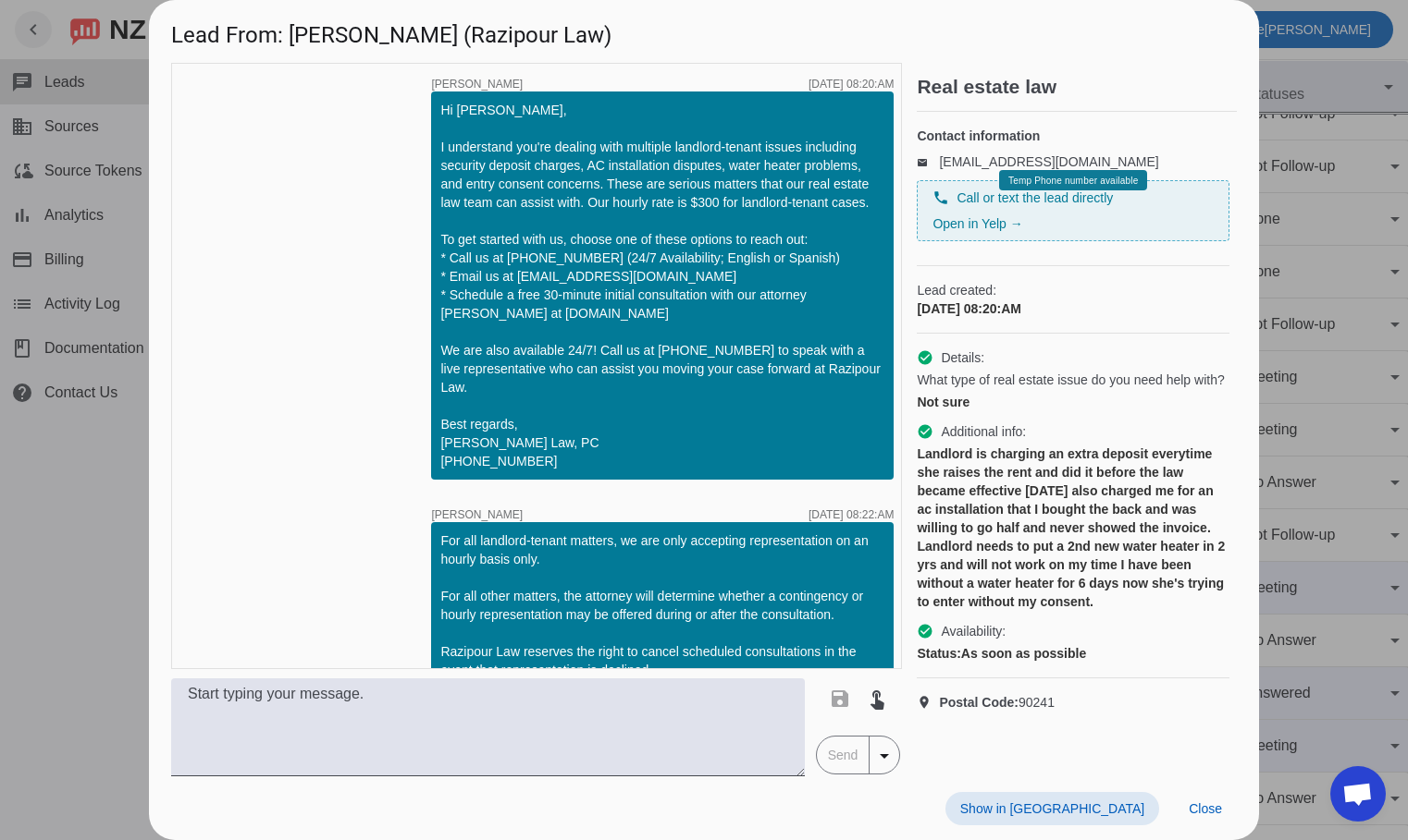
scroll to position [582, 0]
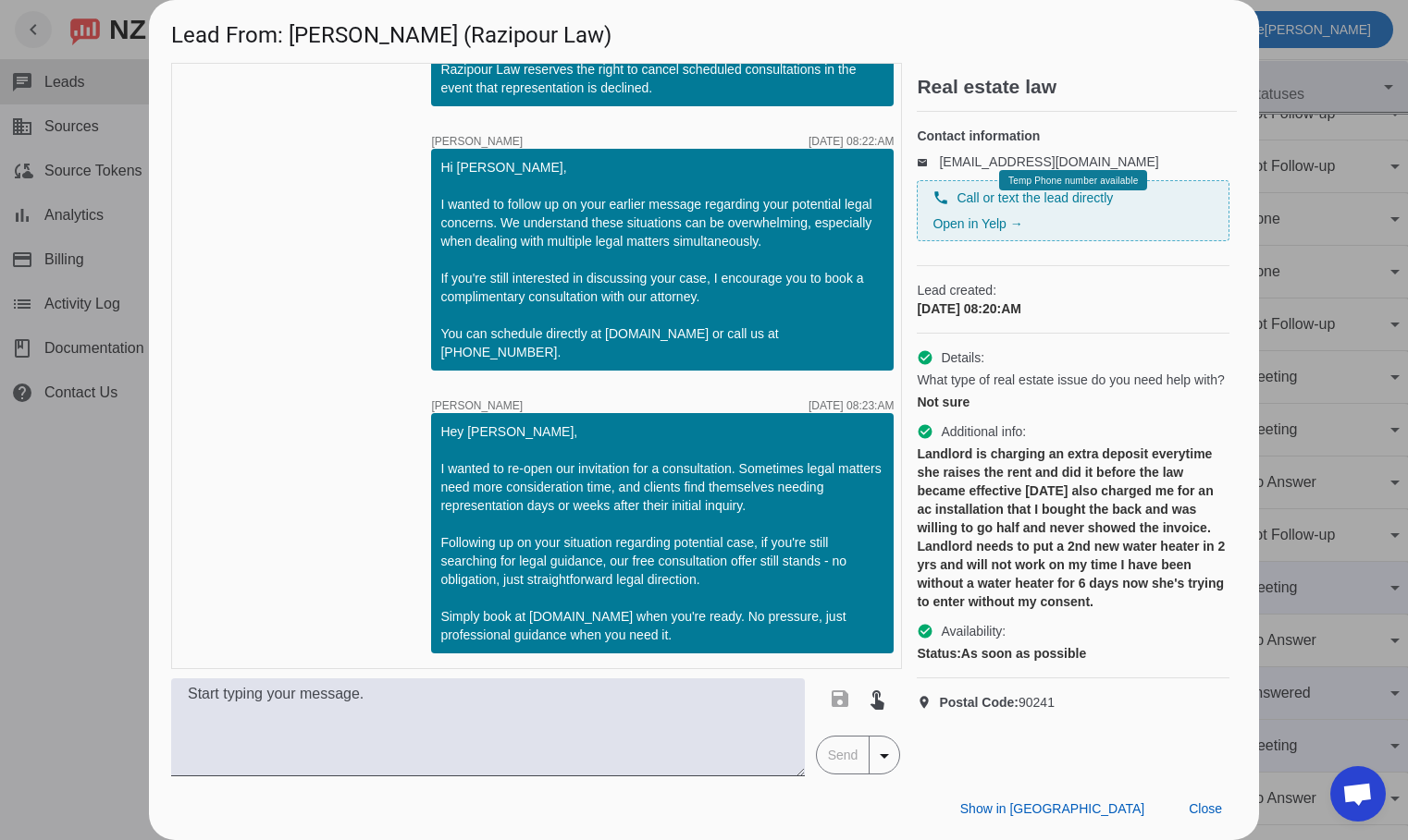
click at [86, 579] on div at bounding box center [704, 420] width 1408 height 840
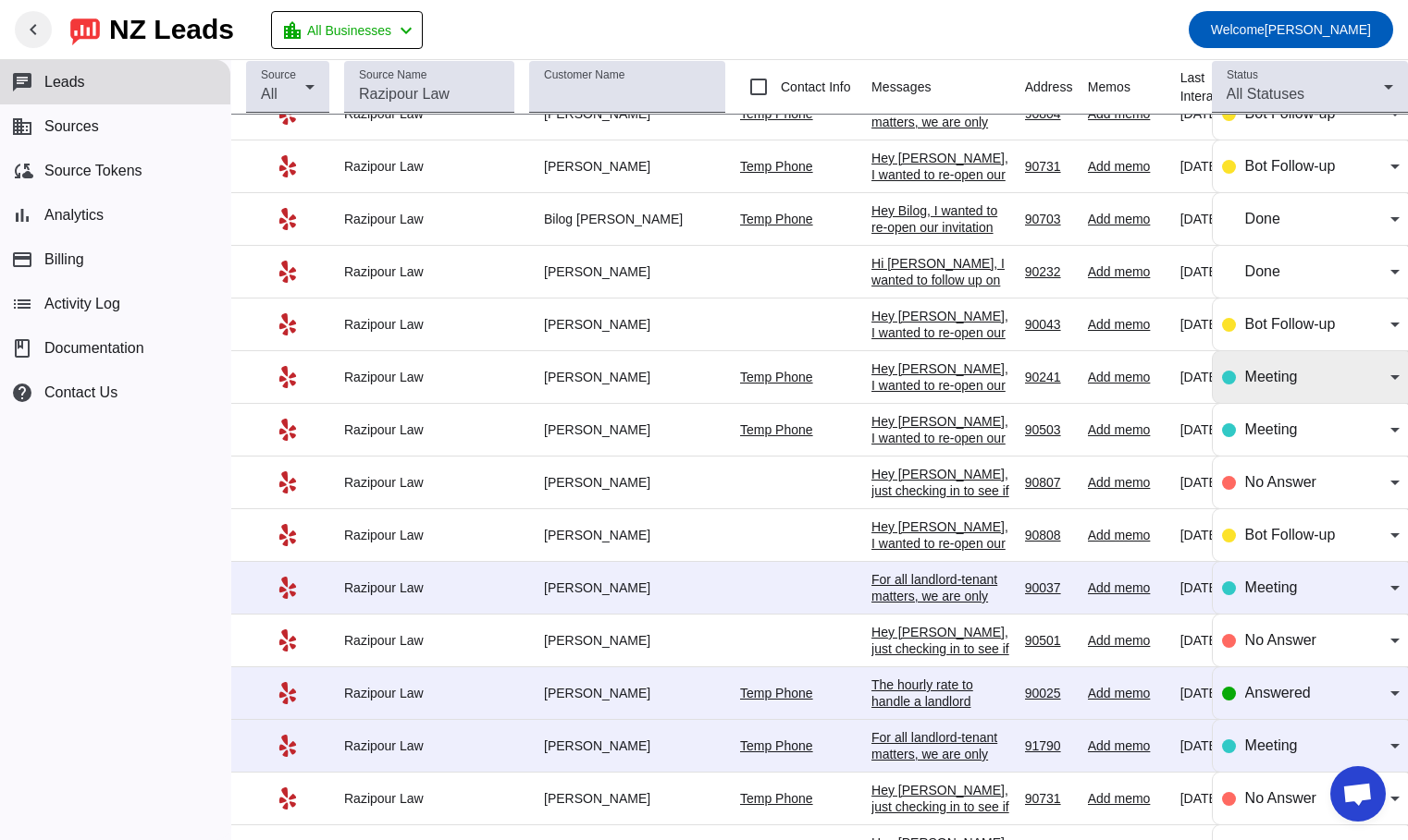
click at [1225, 377] on div "Meeting" at bounding box center [1310, 376] width 178 height 22
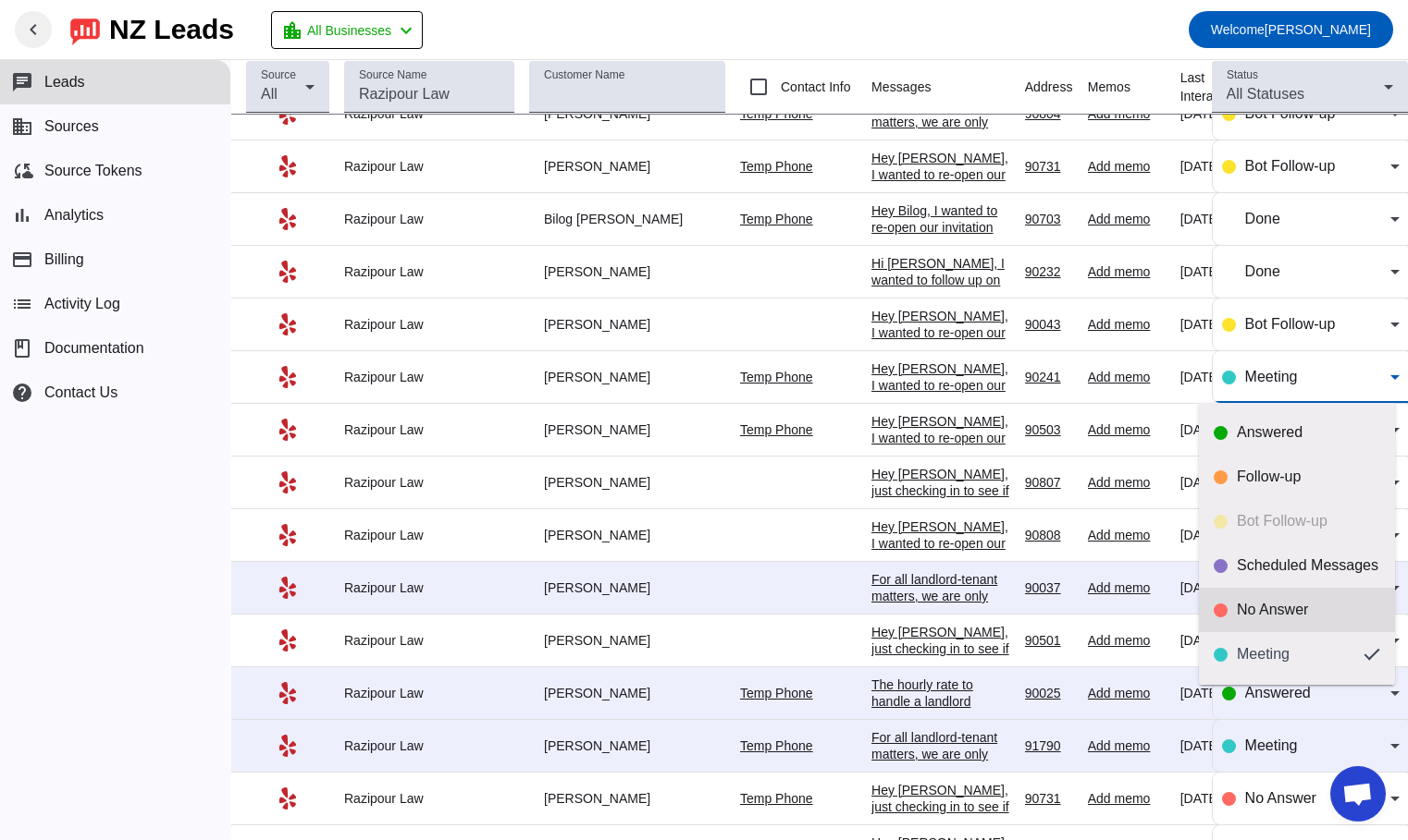
scroll to position [44, 0]
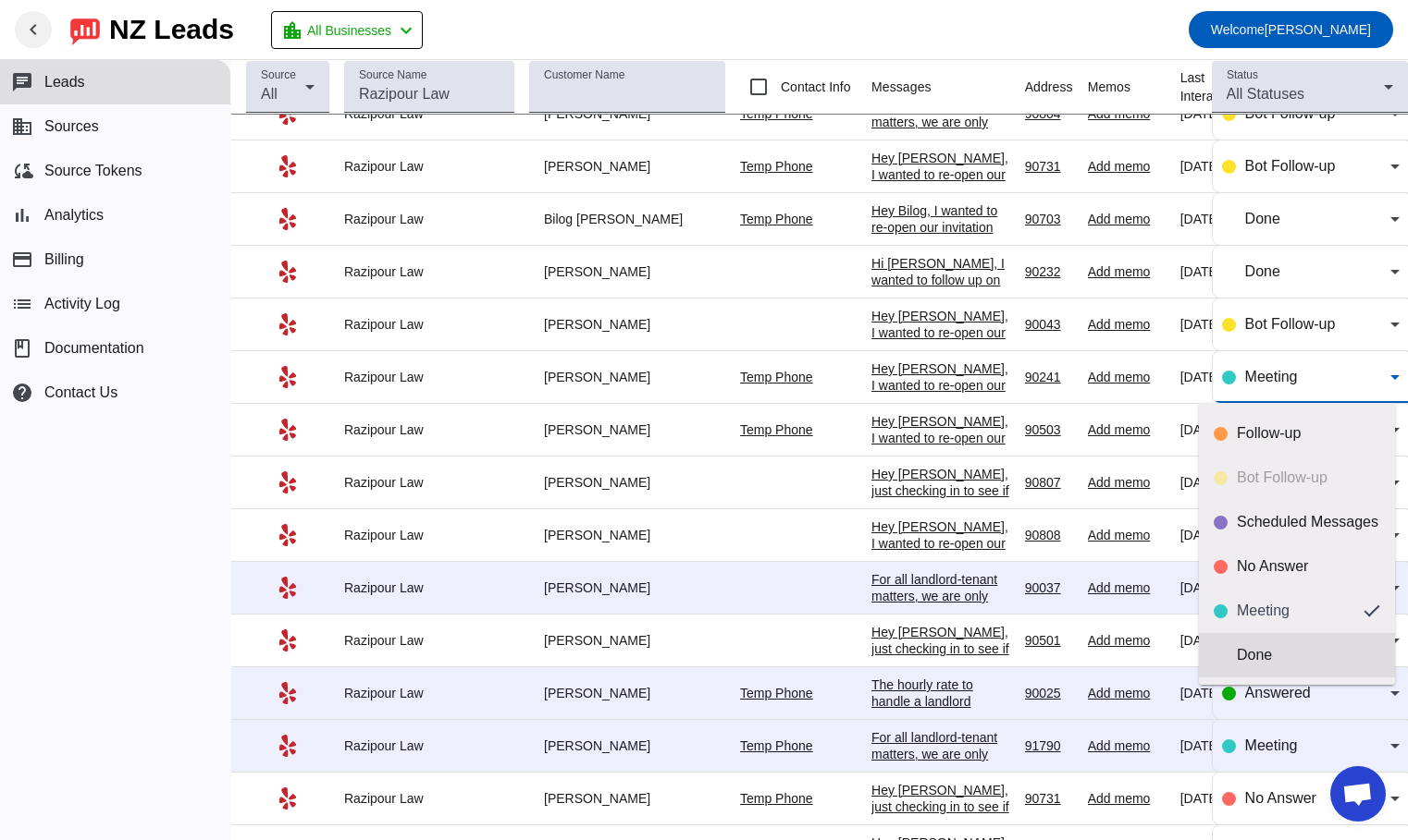
click at [1262, 646] on div "Done" at bounding box center [1308, 655] width 144 height 18
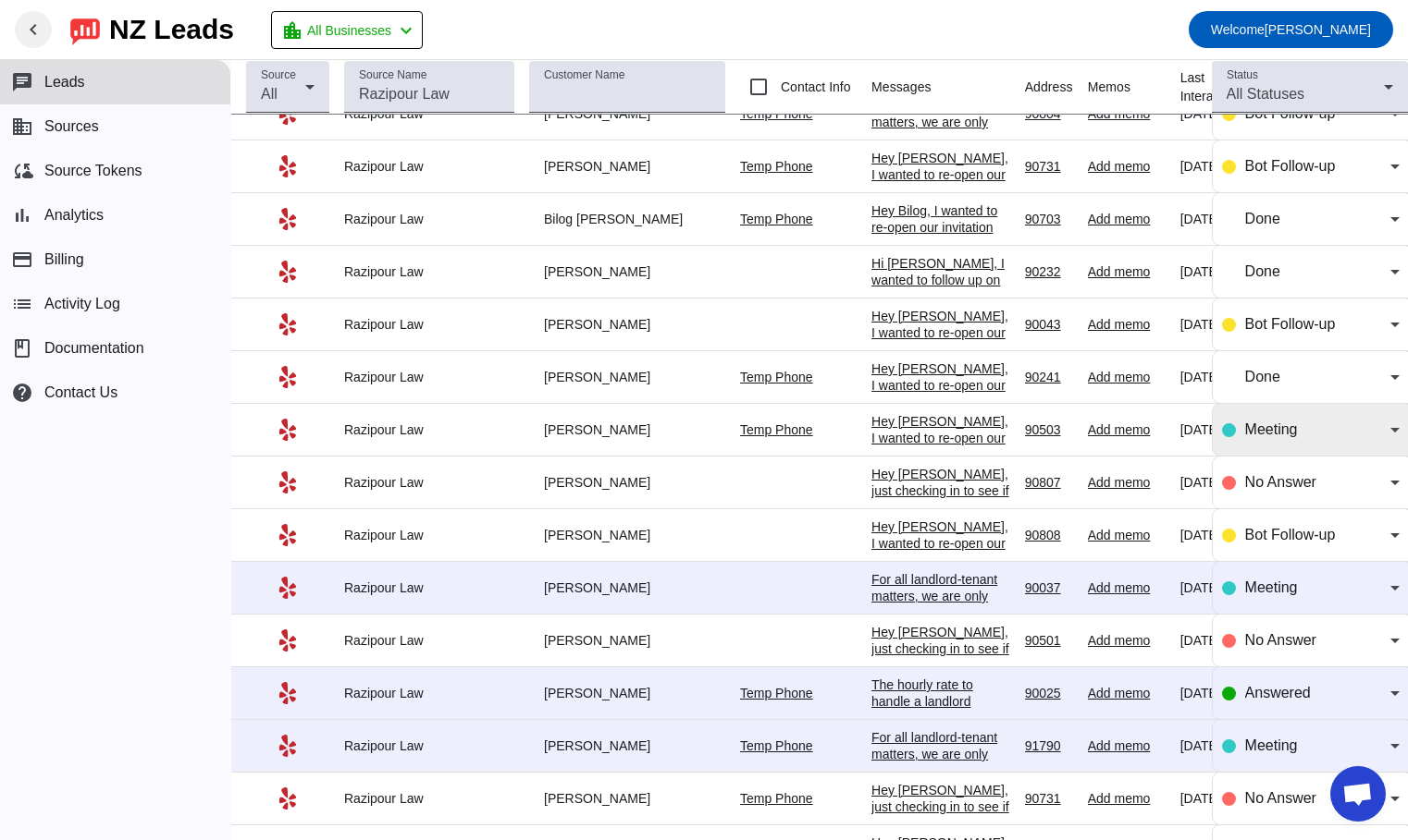
click at [1224, 424] on div "Meeting" at bounding box center [1310, 430] width 178 height 22
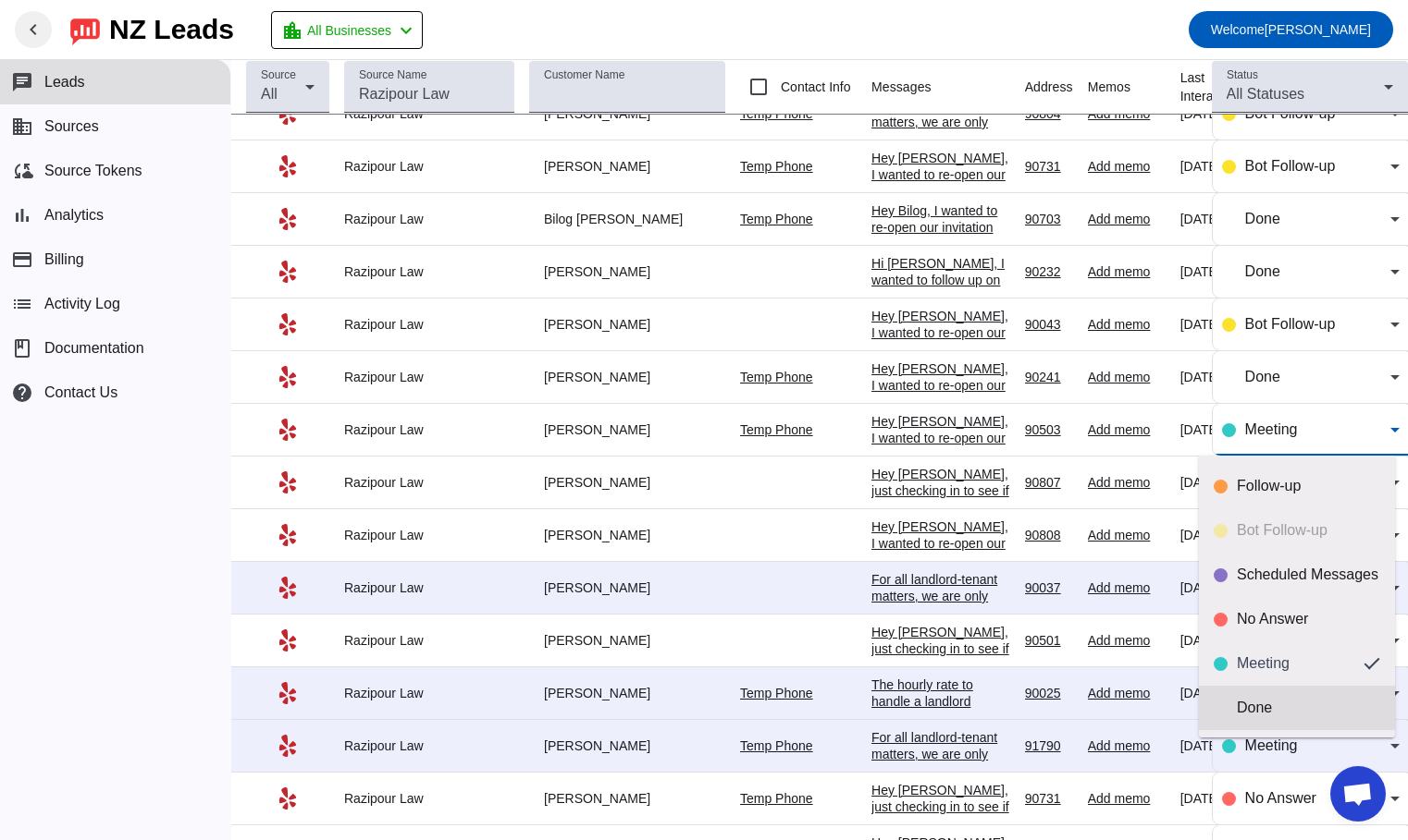
click at [1283, 706] on div "Done" at bounding box center [1308, 708] width 144 height 18
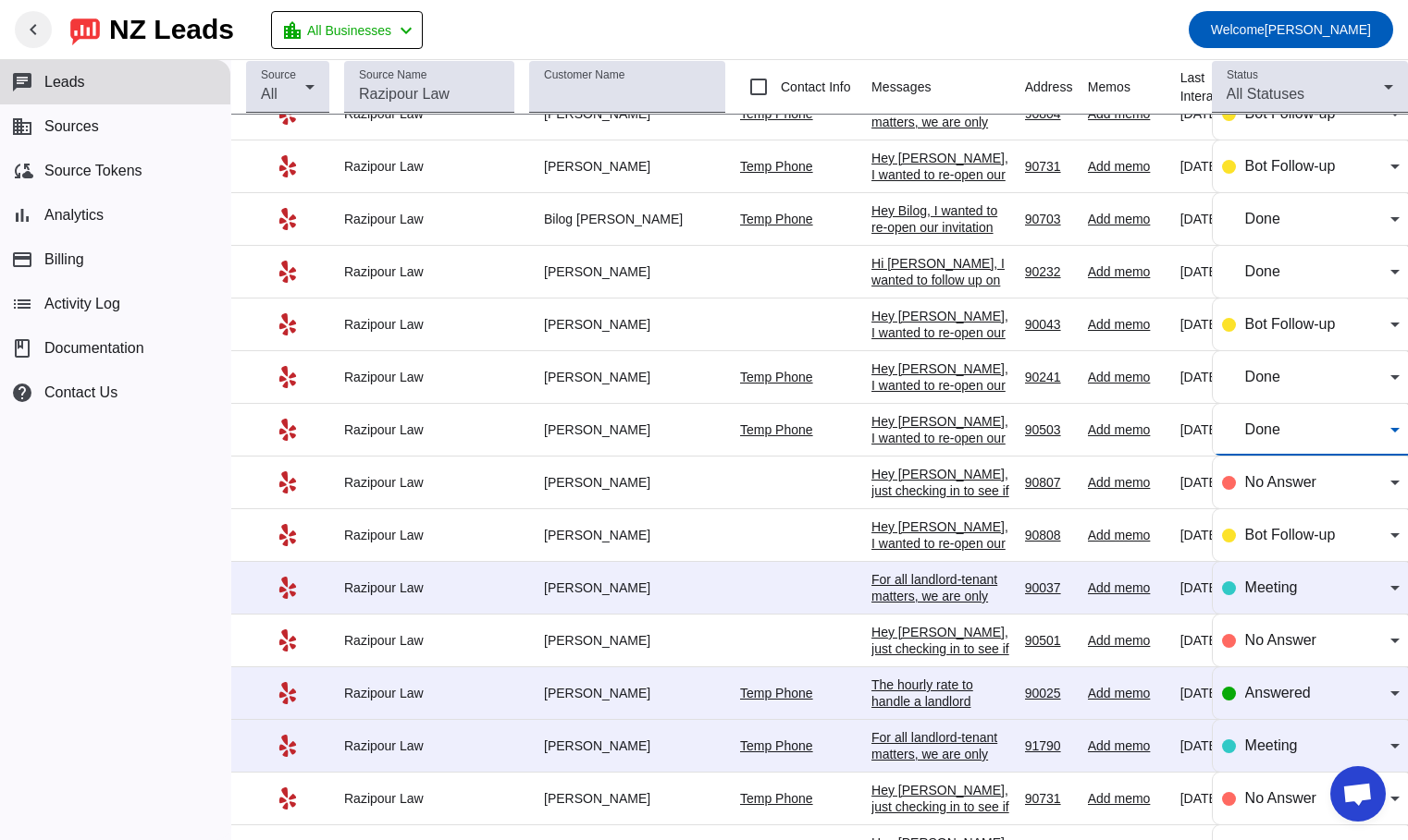
click at [899, 541] on div "Hey [PERSON_NAME], I wanted to re-open our invitation for a consultation. Somet…" at bounding box center [941, 735] width 139 height 432
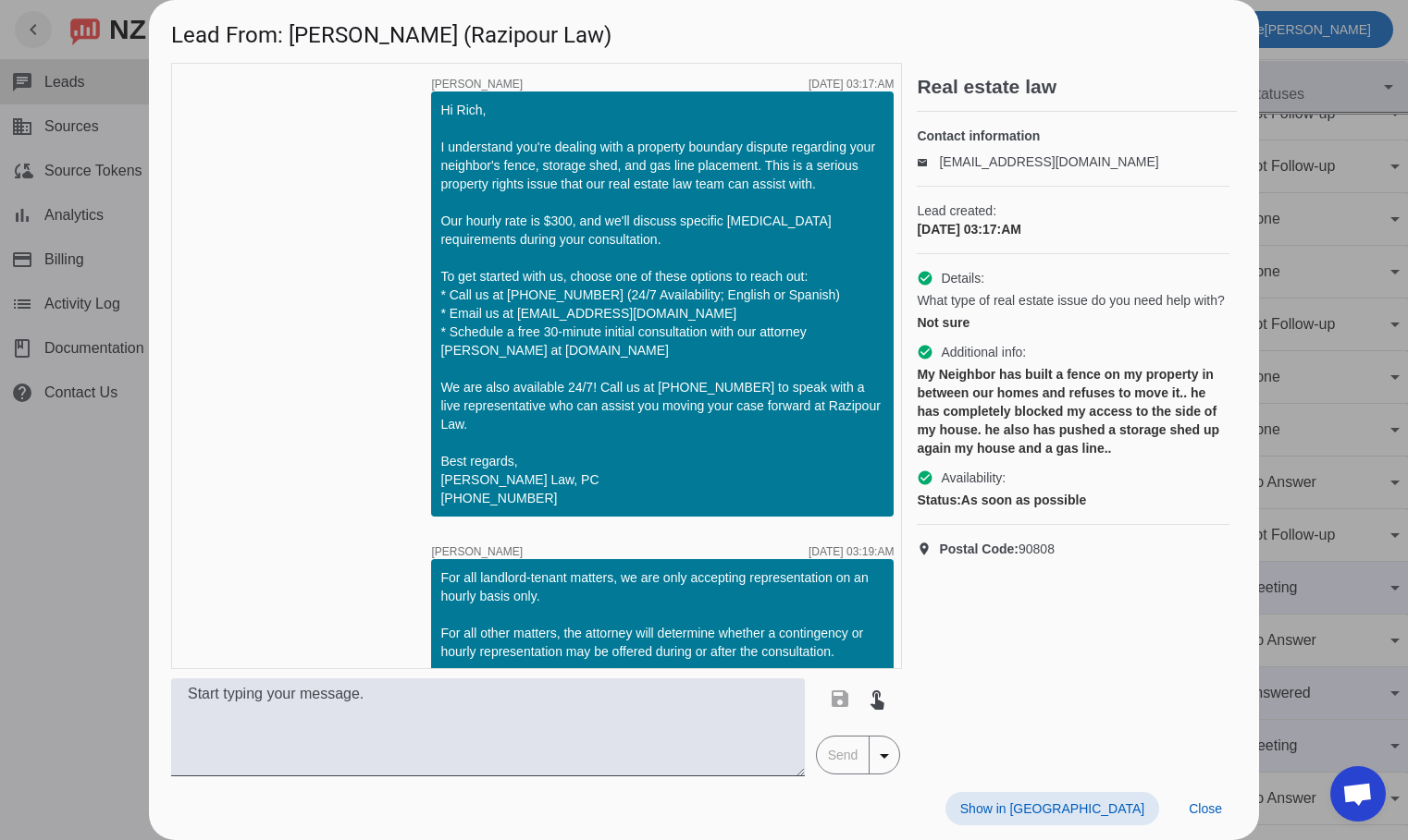
scroll to position [620, 0]
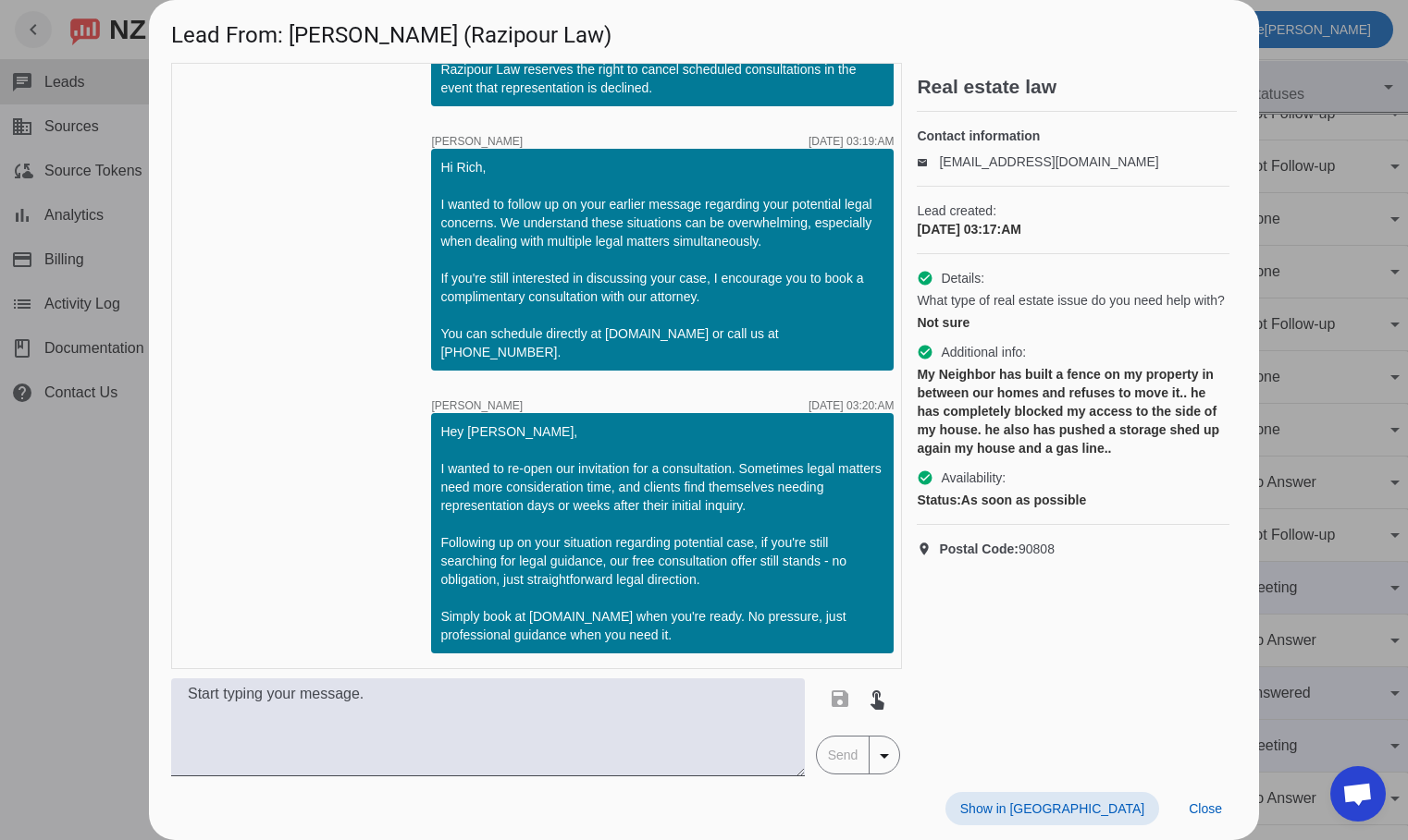
click at [88, 593] on div at bounding box center [704, 420] width 1408 height 840
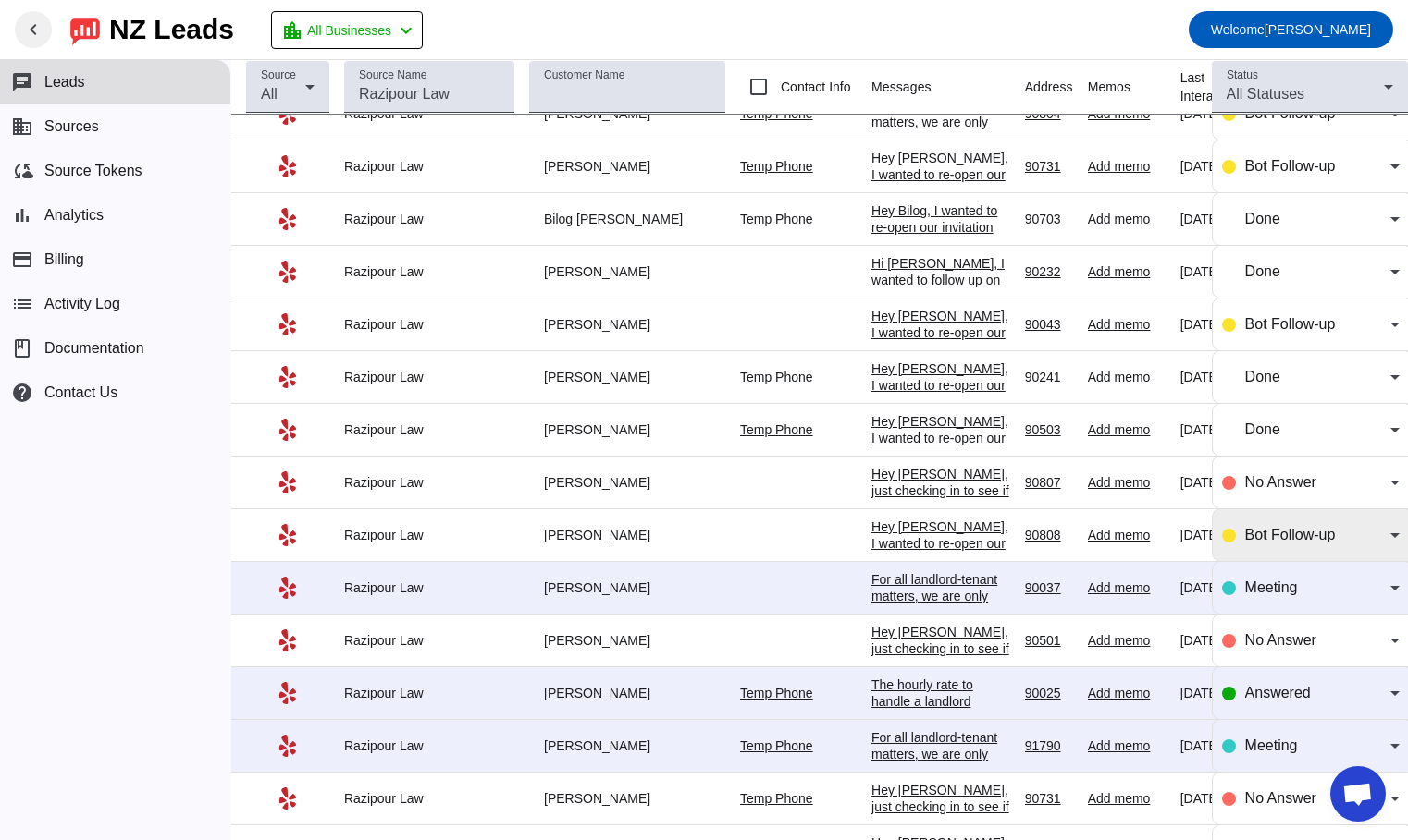
click at [1249, 543] on div "Bot Follow-up" at bounding box center [1318, 535] width 145 height 22
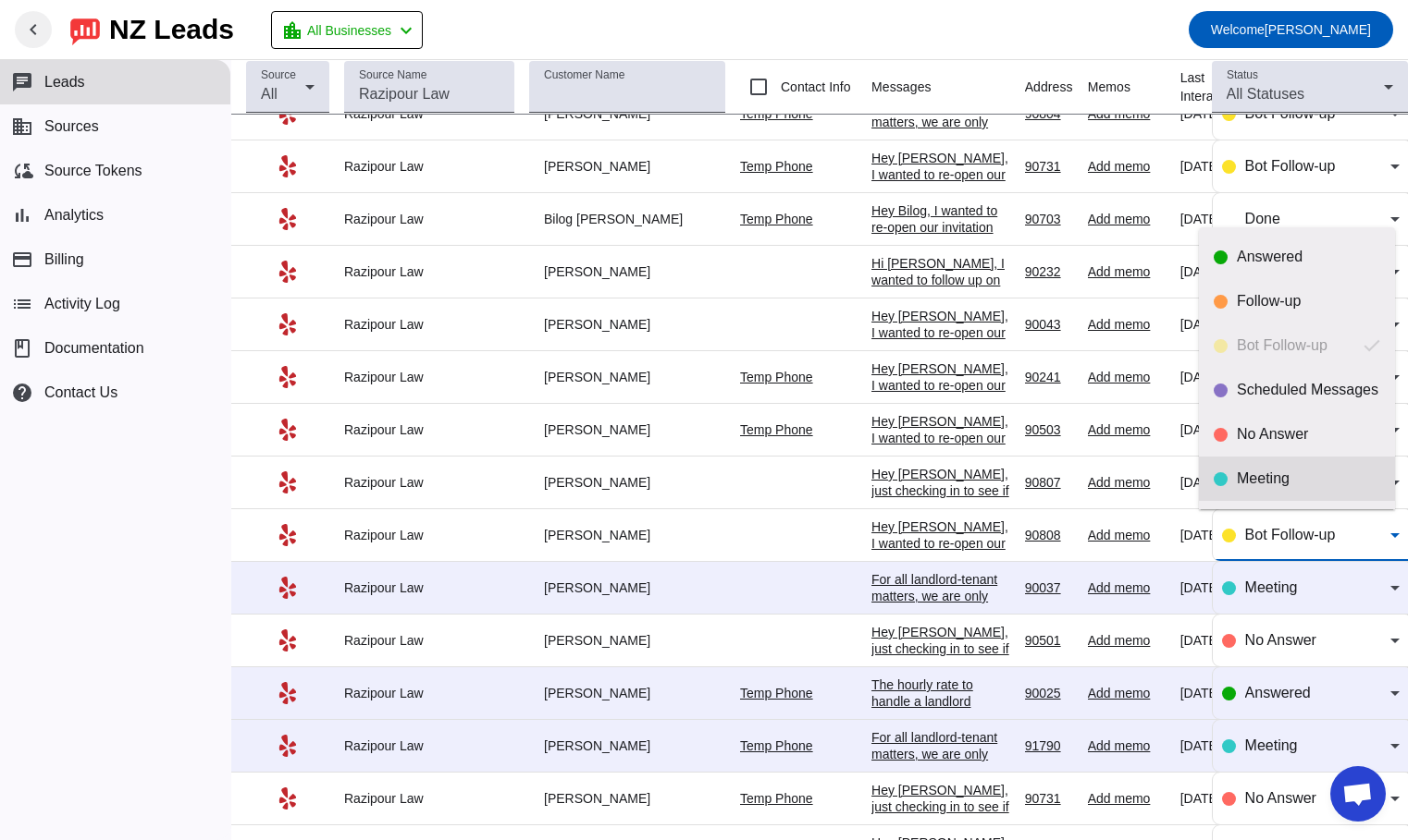
scroll to position [44, 0]
click at [1266, 485] on div "Done" at bounding box center [1308, 479] width 144 height 18
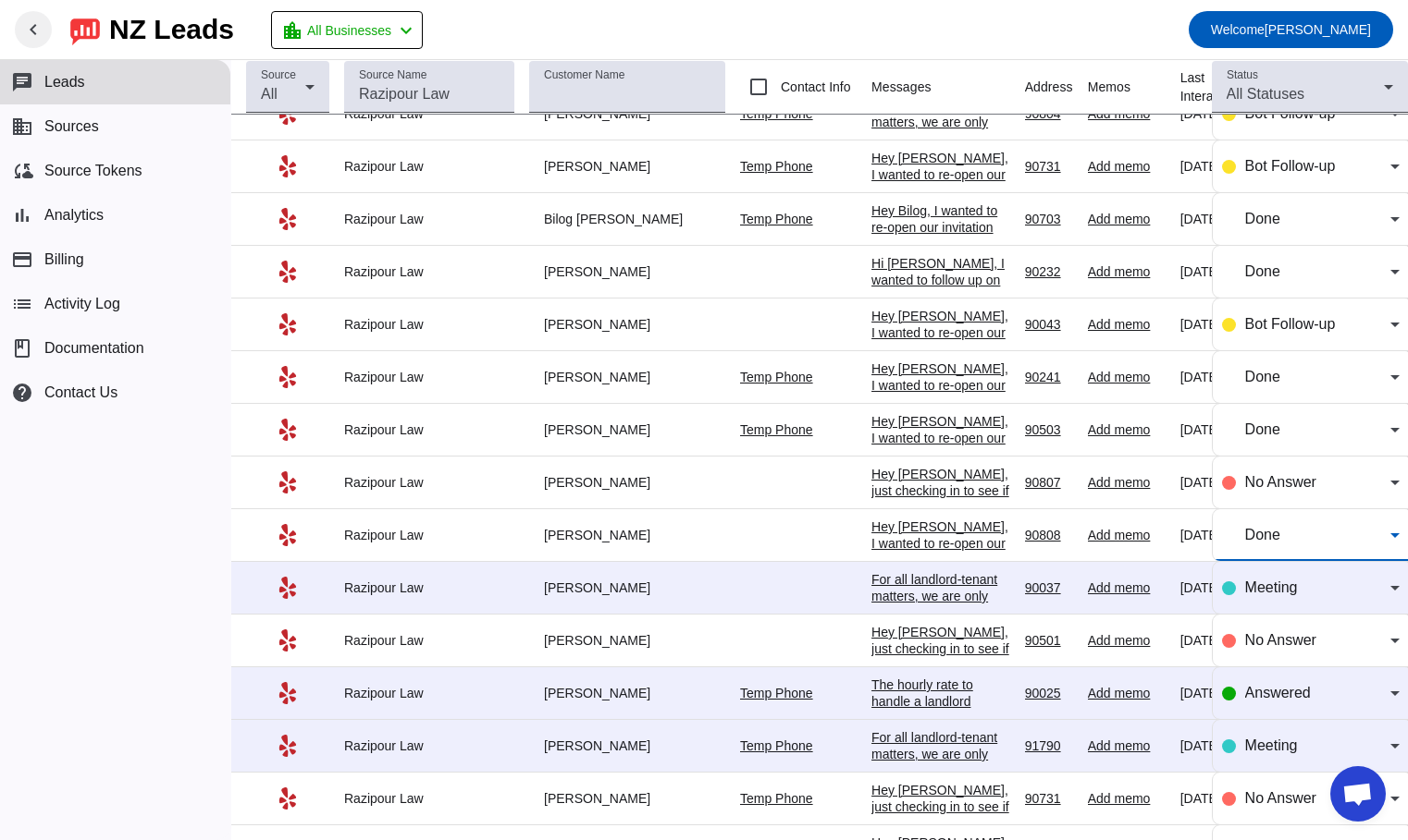
click at [918, 582] on div "For all landlord-tenant matters, we are only accepting representation on an hou…" at bounding box center [941, 720] width 139 height 299
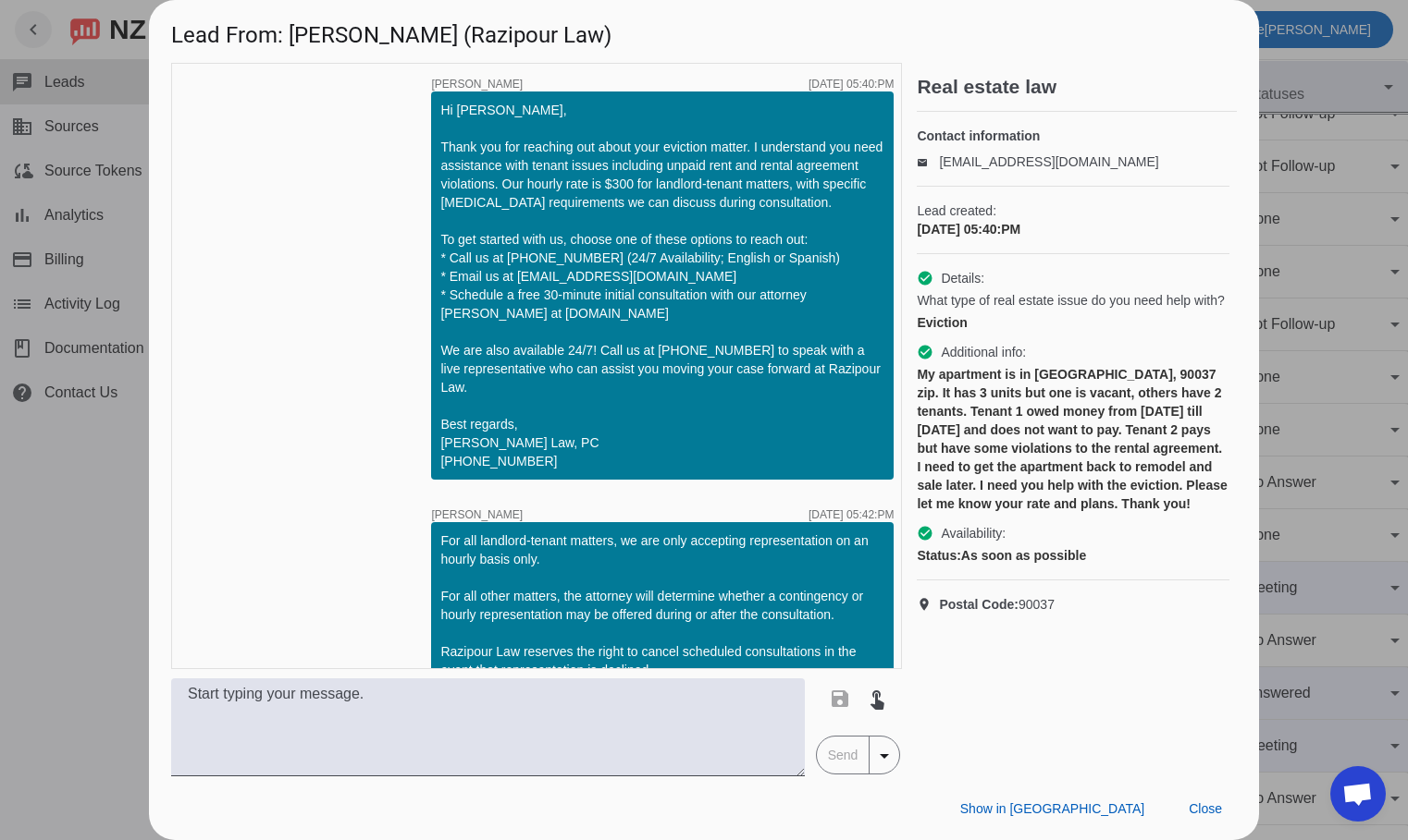
scroll to position [35, 0]
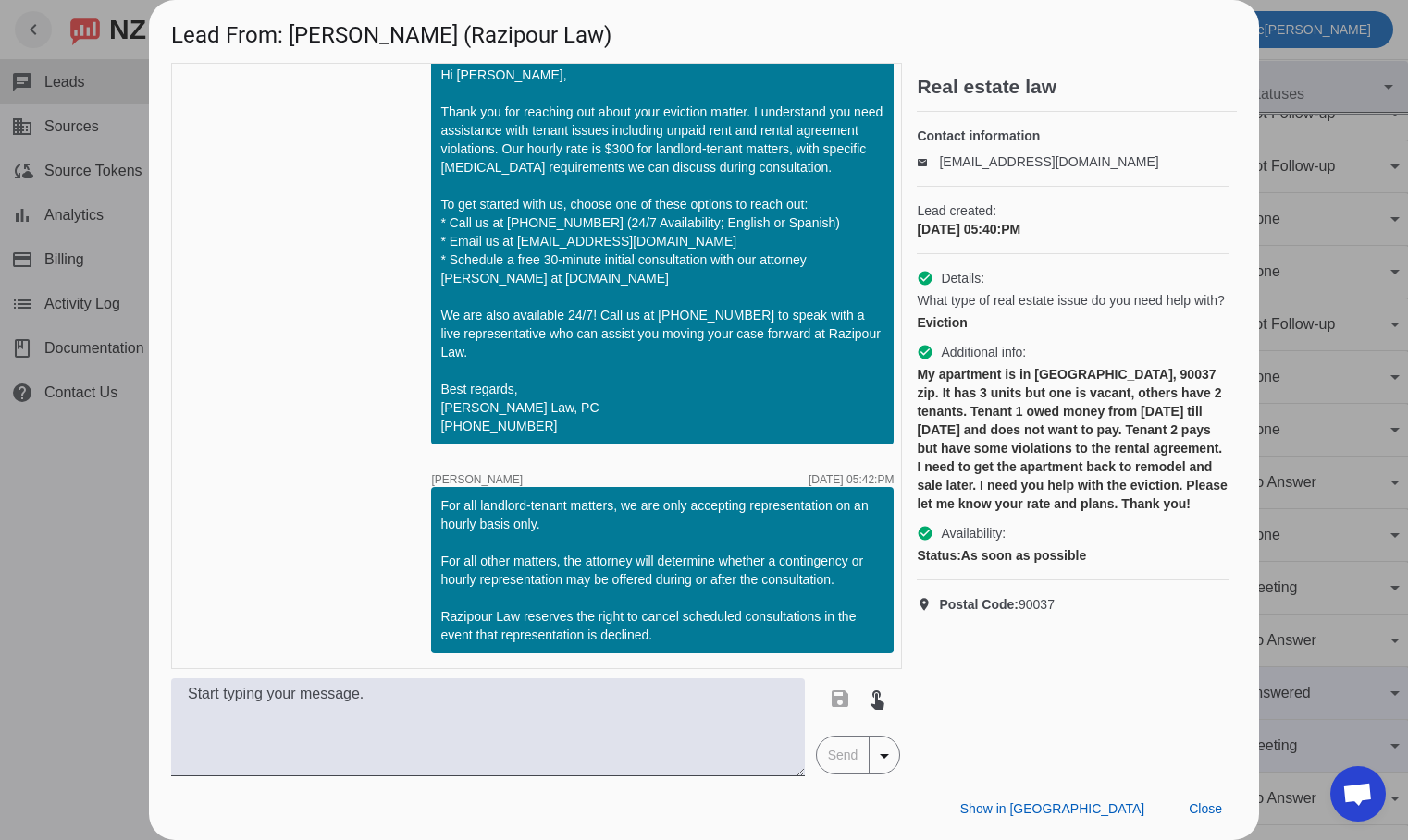
click at [88, 592] on div at bounding box center [704, 420] width 1408 height 840
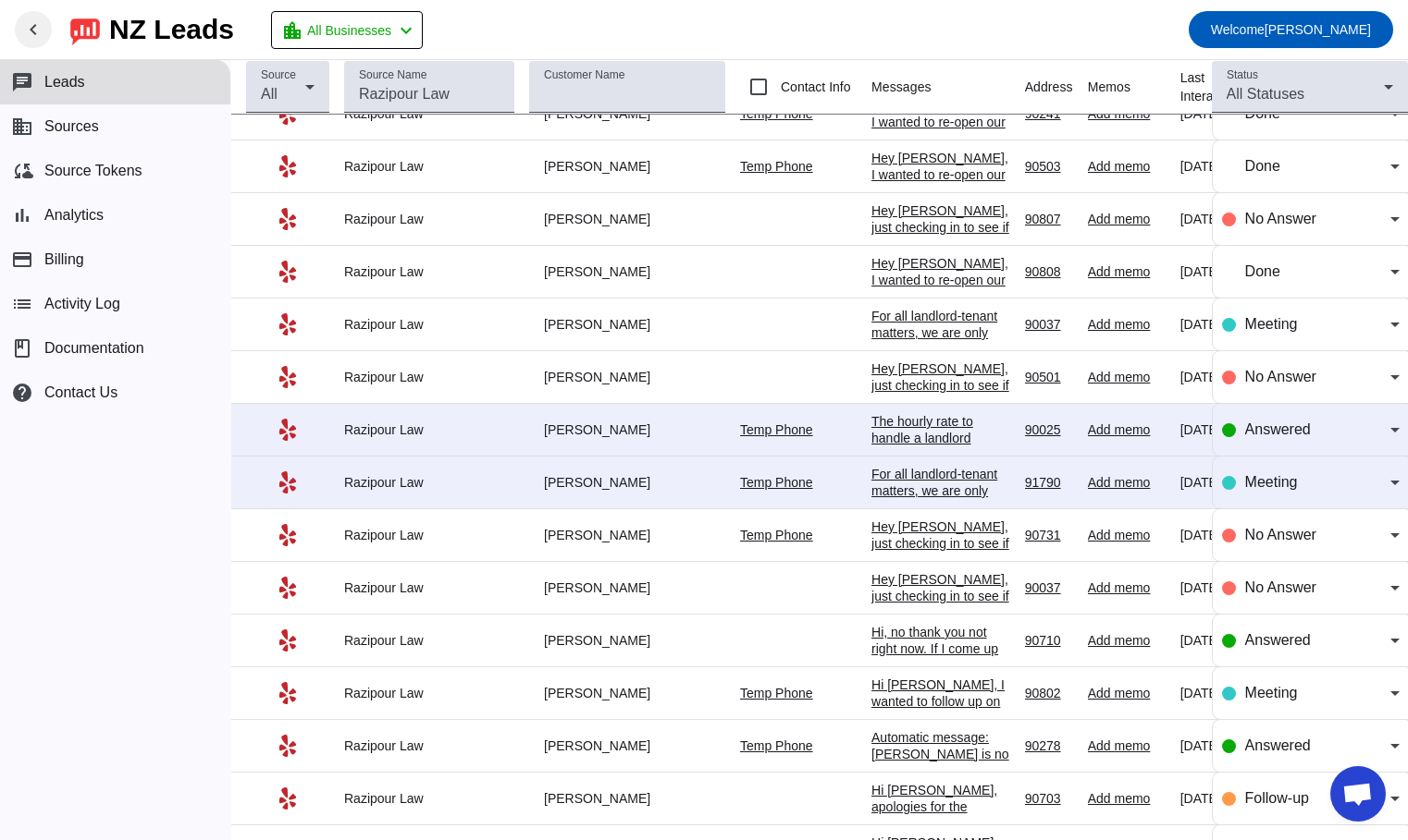
scroll to position [462, 0]
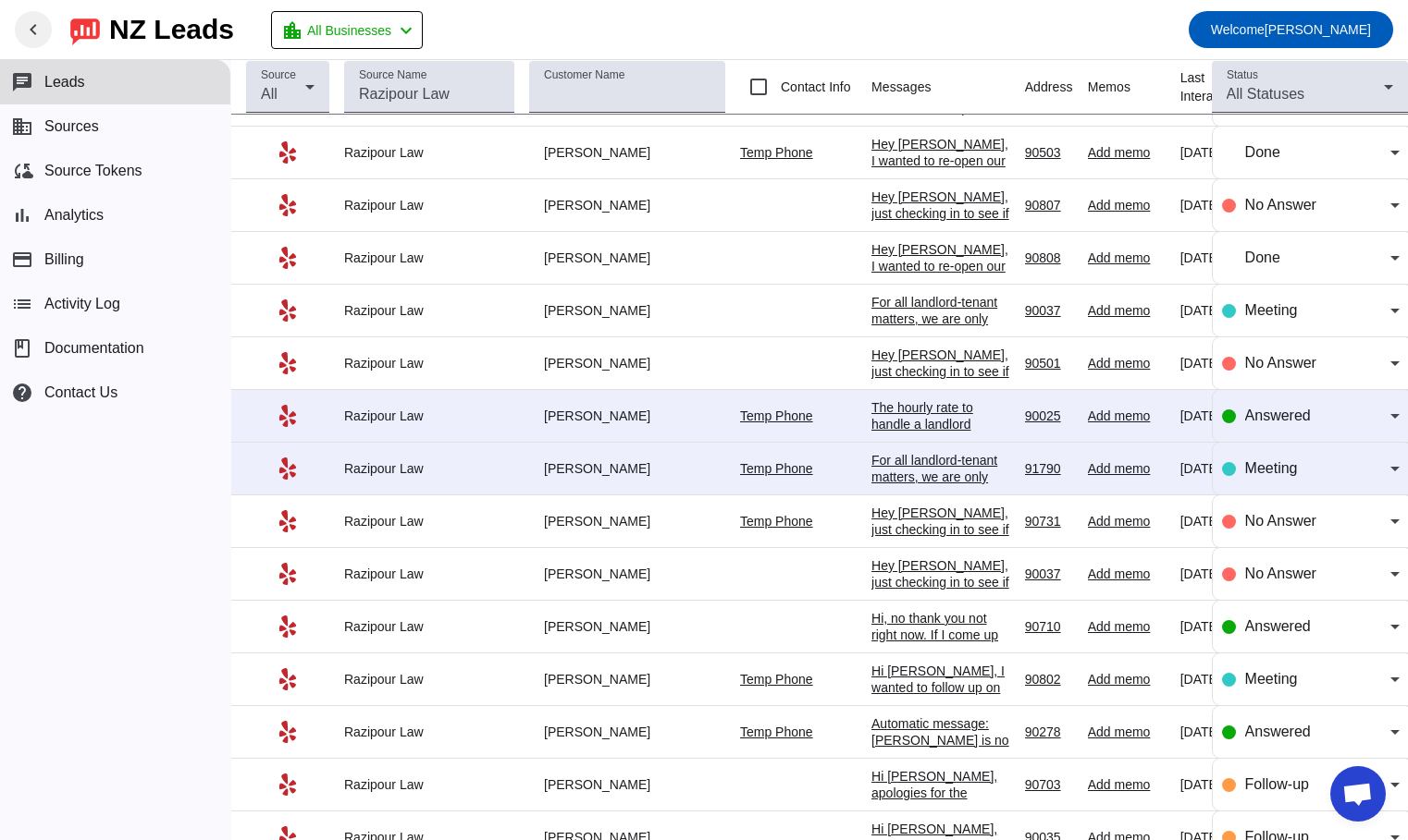
click at [924, 415] on div "The hourly rate to handle a landlord tenant matter is $300 an hour." at bounding box center [941, 432] width 139 height 67
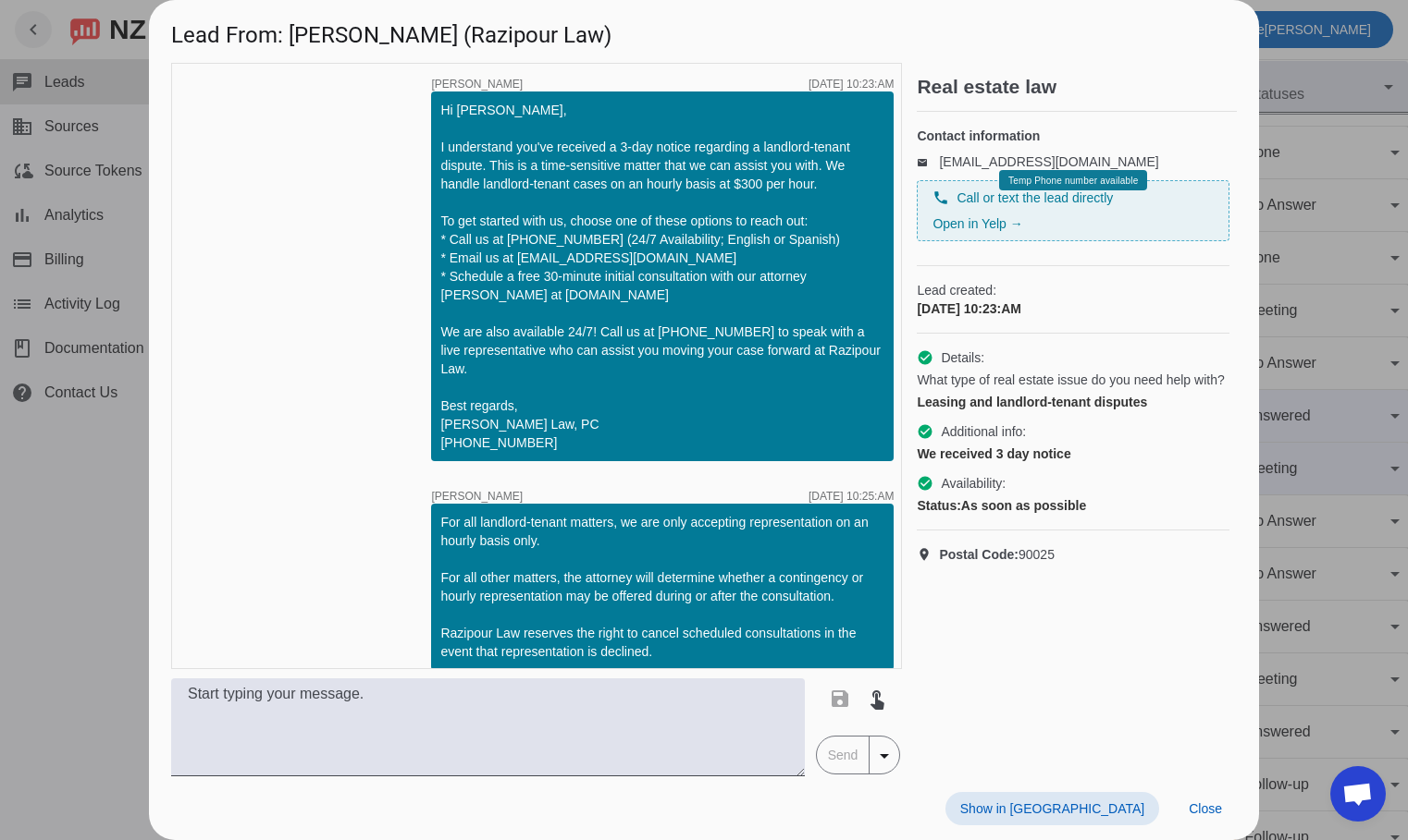
scroll to position [176, 0]
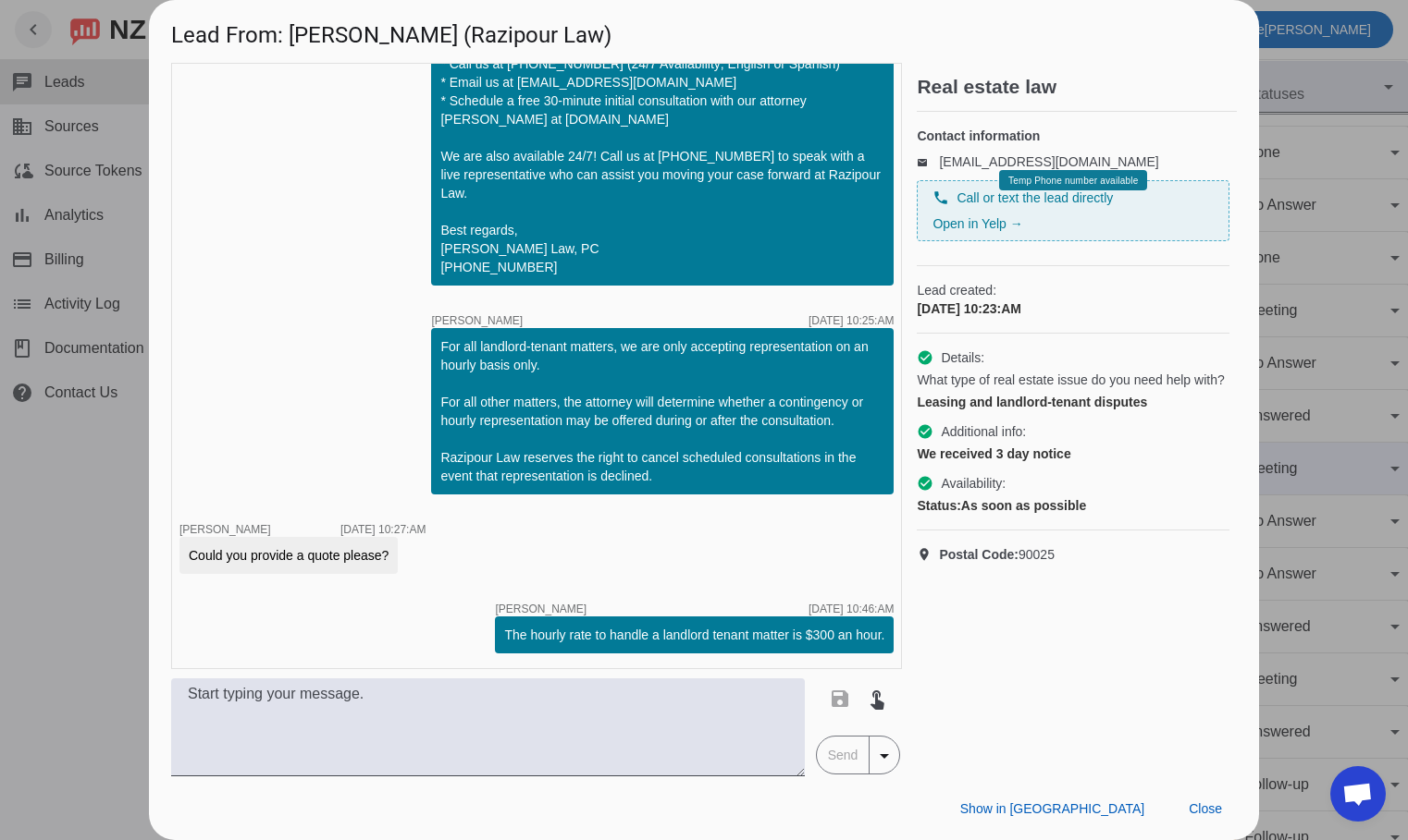
click at [57, 620] on div at bounding box center [704, 420] width 1408 height 840
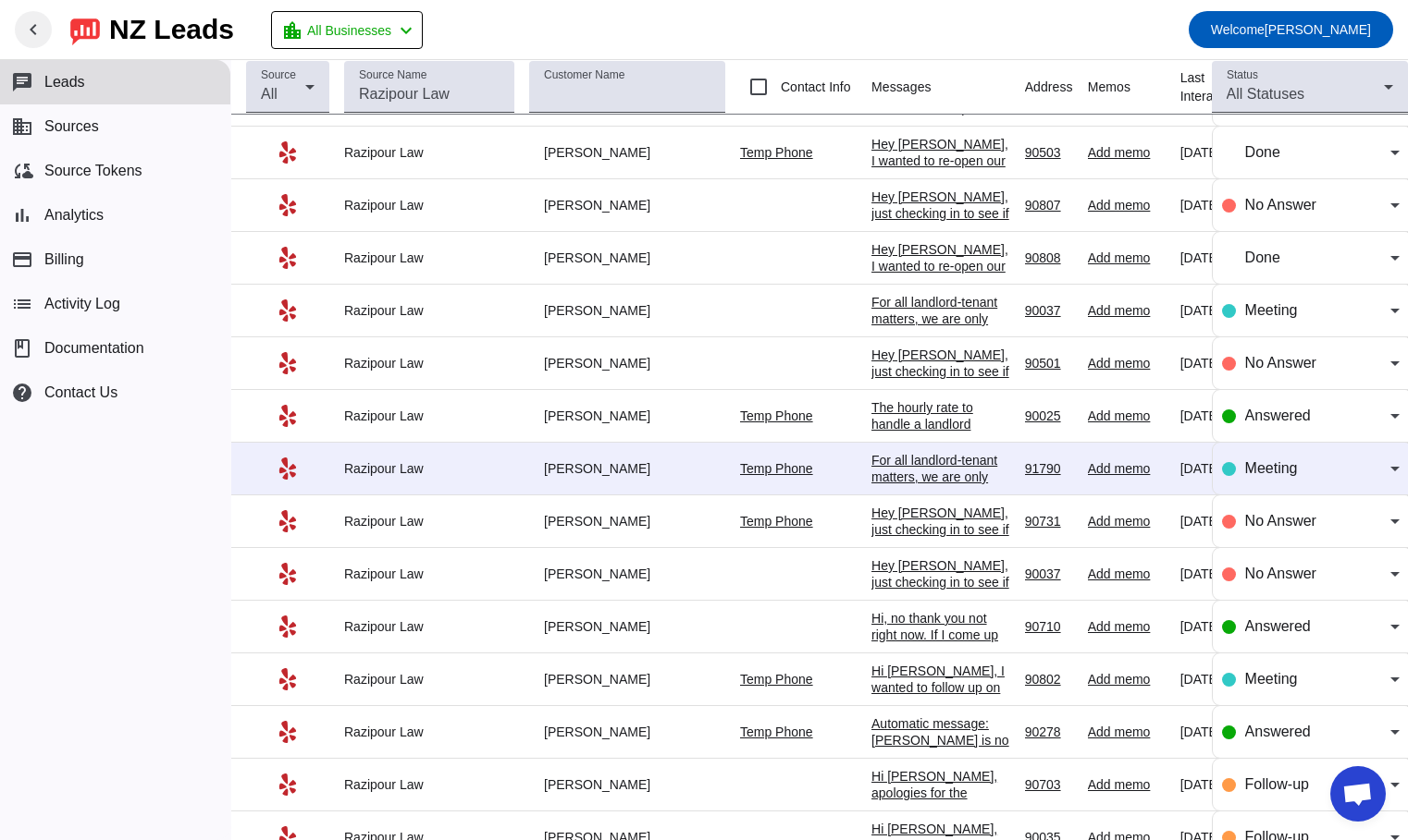
click at [896, 473] on div "For all landlord-tenant matters, we are only accepting representation on an hou…" at bounding box center [941, 601] width 139 height 299
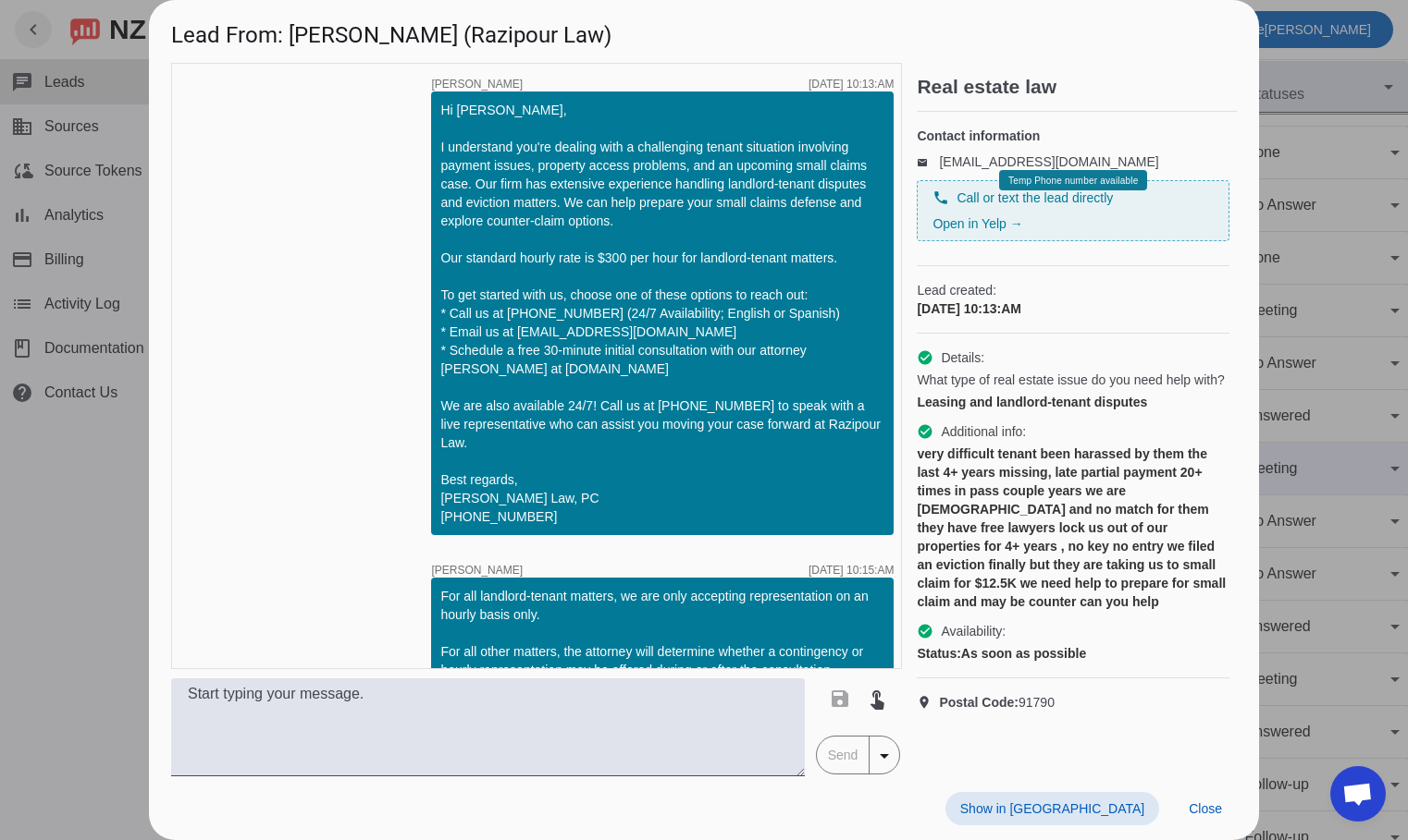
scroll to position [90, 0]
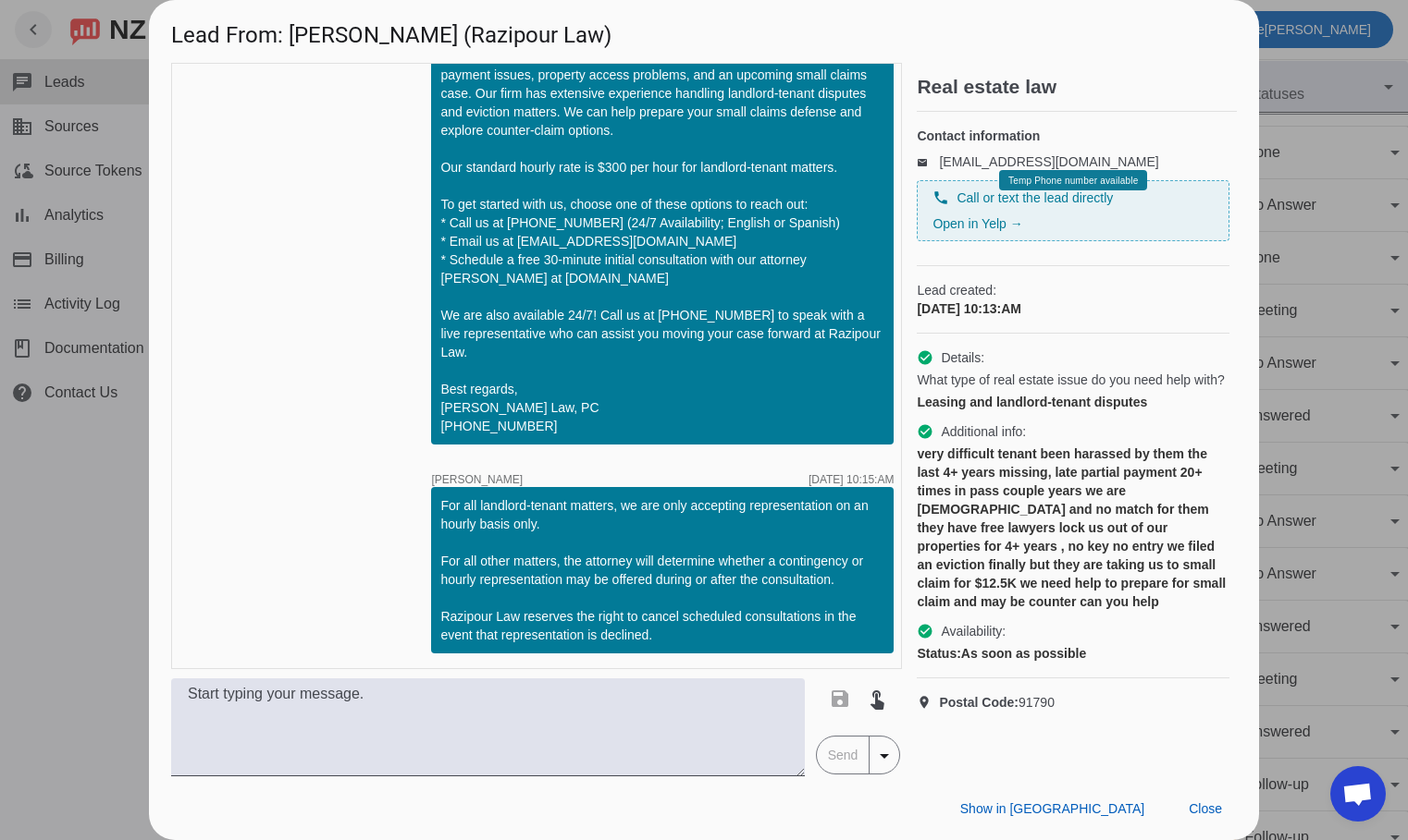
click at [35, 582] on div at bounding box center [704, 420] width 1408 height 840
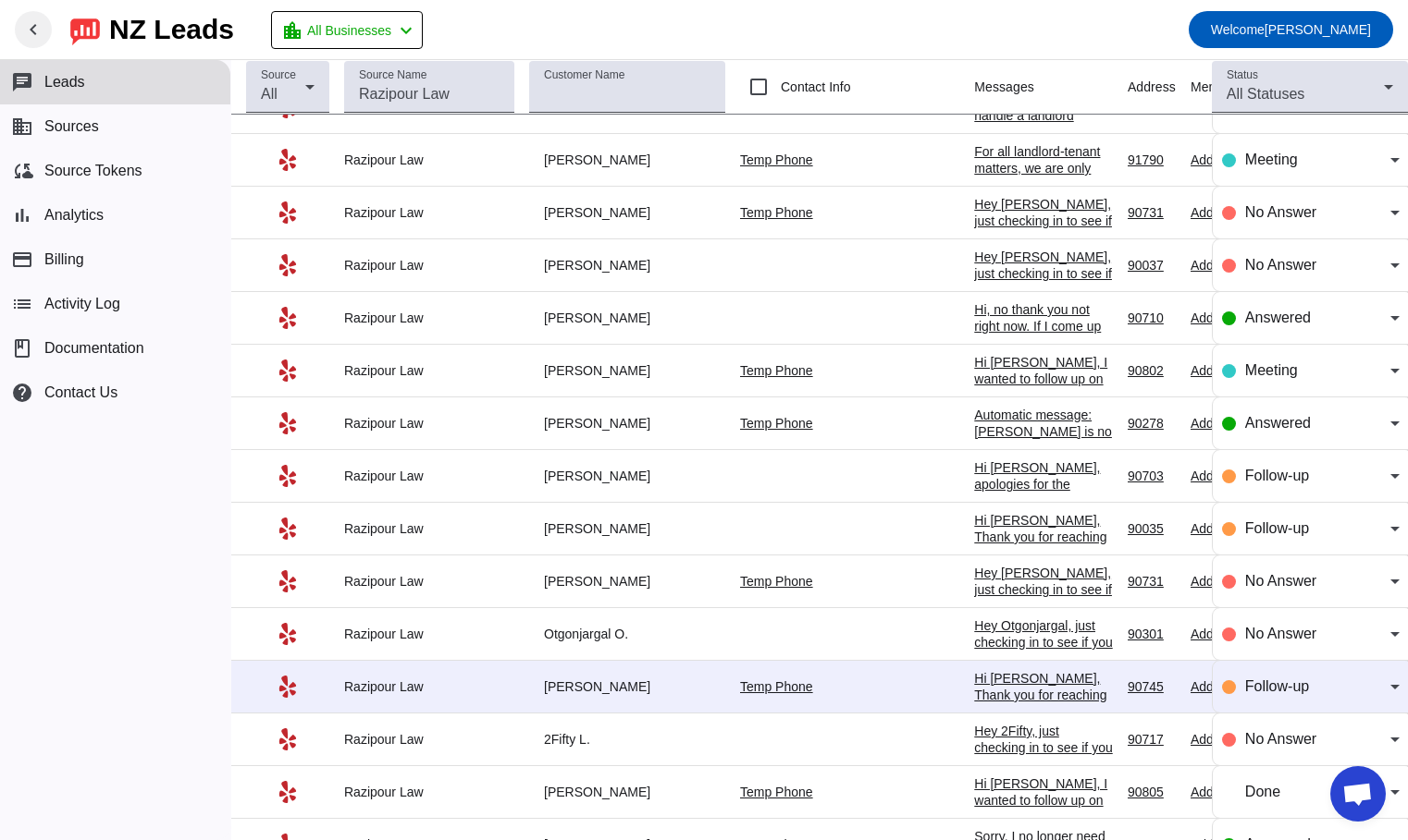
scroll to position [832, 0]
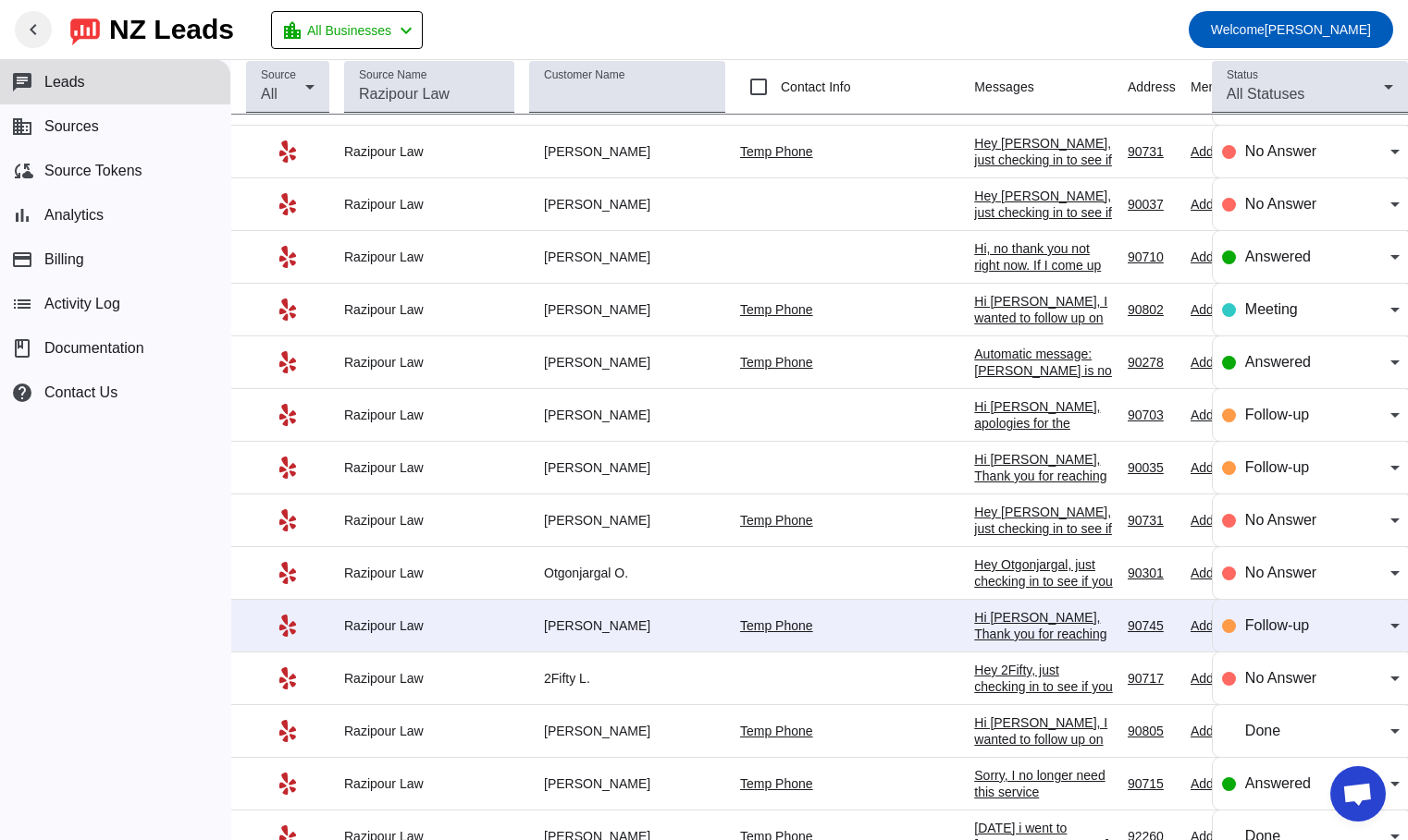
click at [974, 471] on div "Hi [PERSON_NAME], Thank you for reaching out about real estate asset protection…" at bounding box center [1044, 775] width 139 height 649
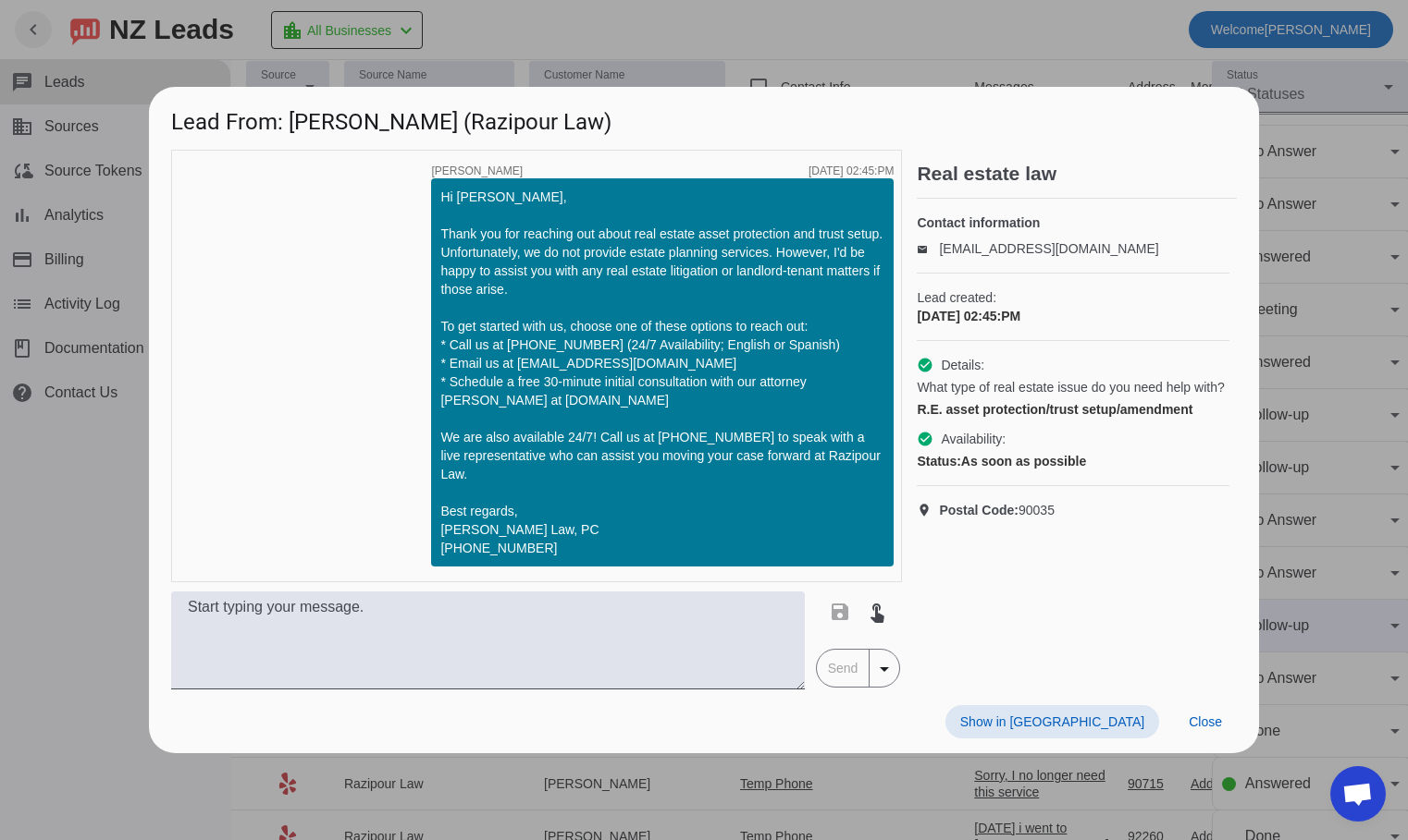
click at [74, 498] on div at bounding box center [704, 420] width 1408 height 840
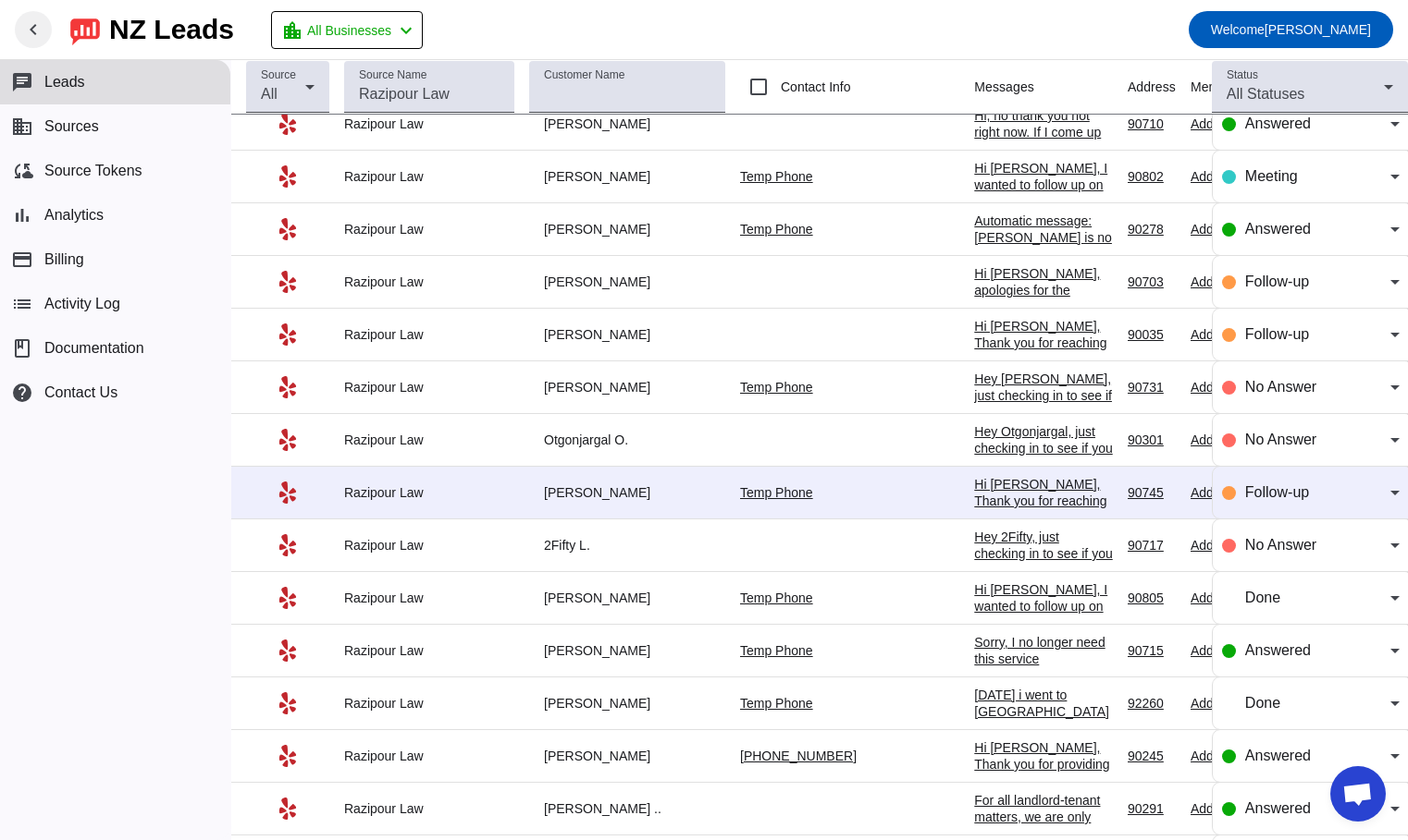
scroll to position [1017, 0]
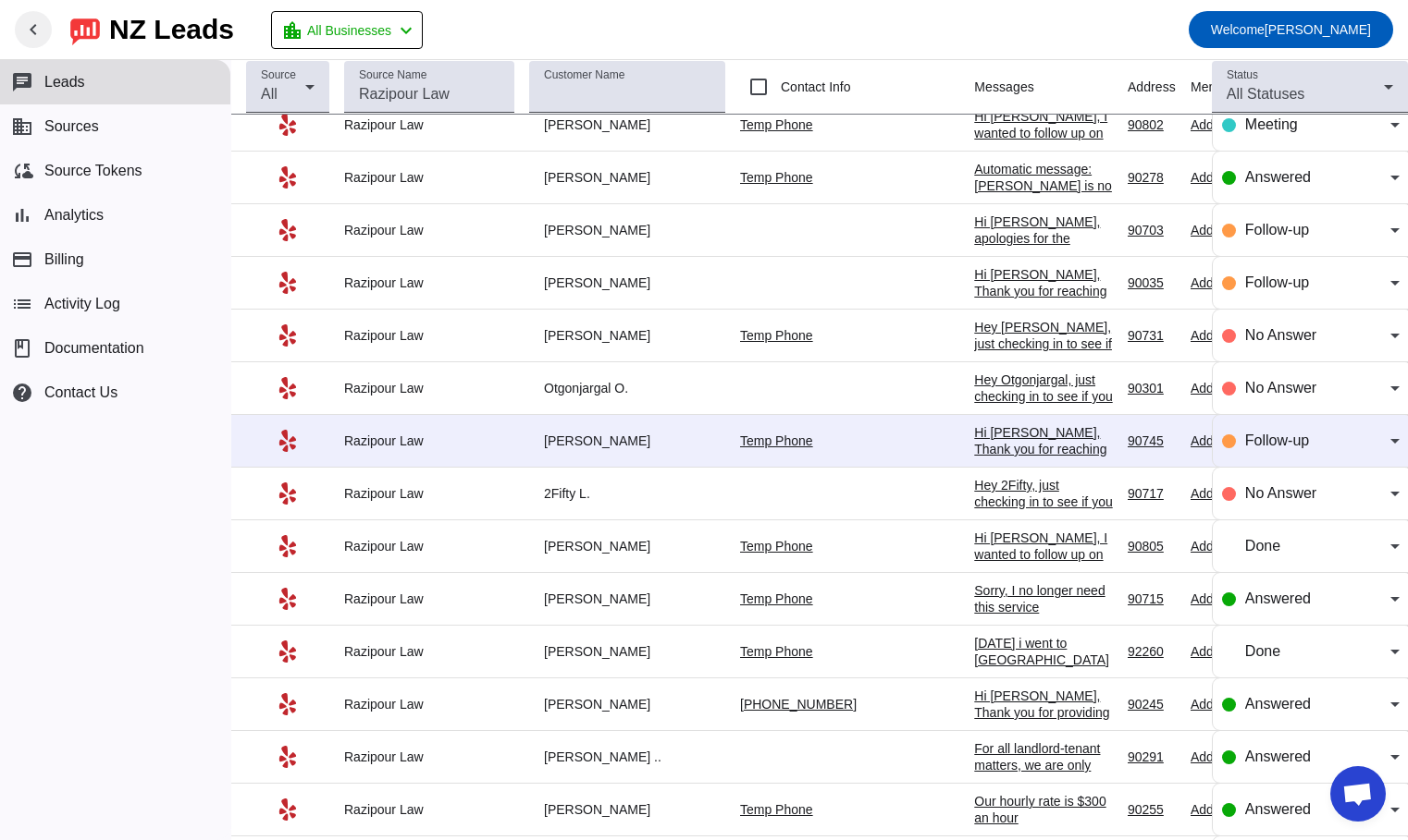
click at [974, 454] on div "Hi [PERSON_NAME], Thank you for reaching out about your partition matter regard…" at bounding box center [1044, 749] width 139 height 649
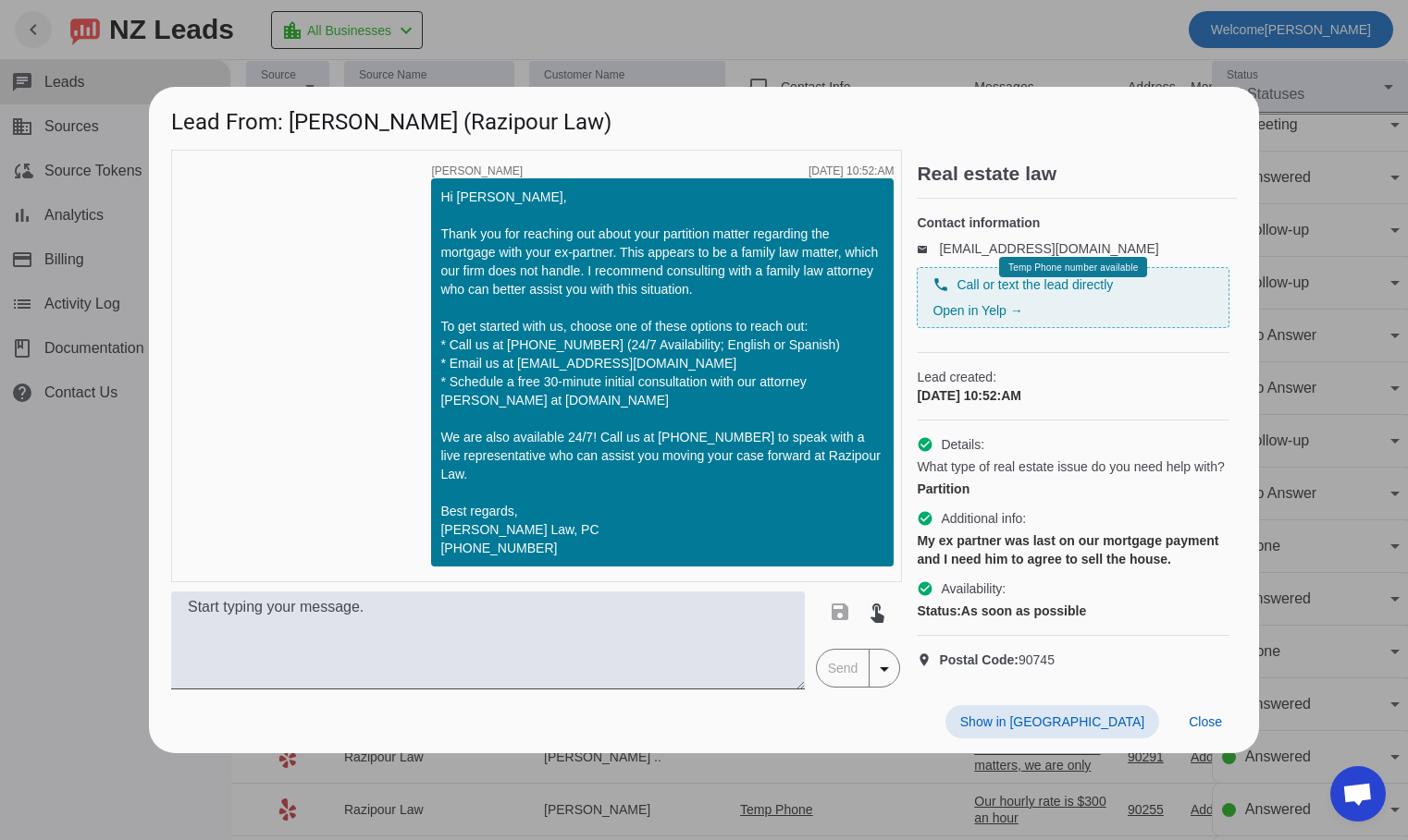
click at [49, 576] on div at bounding box center [704, 420] width 1408 height 840
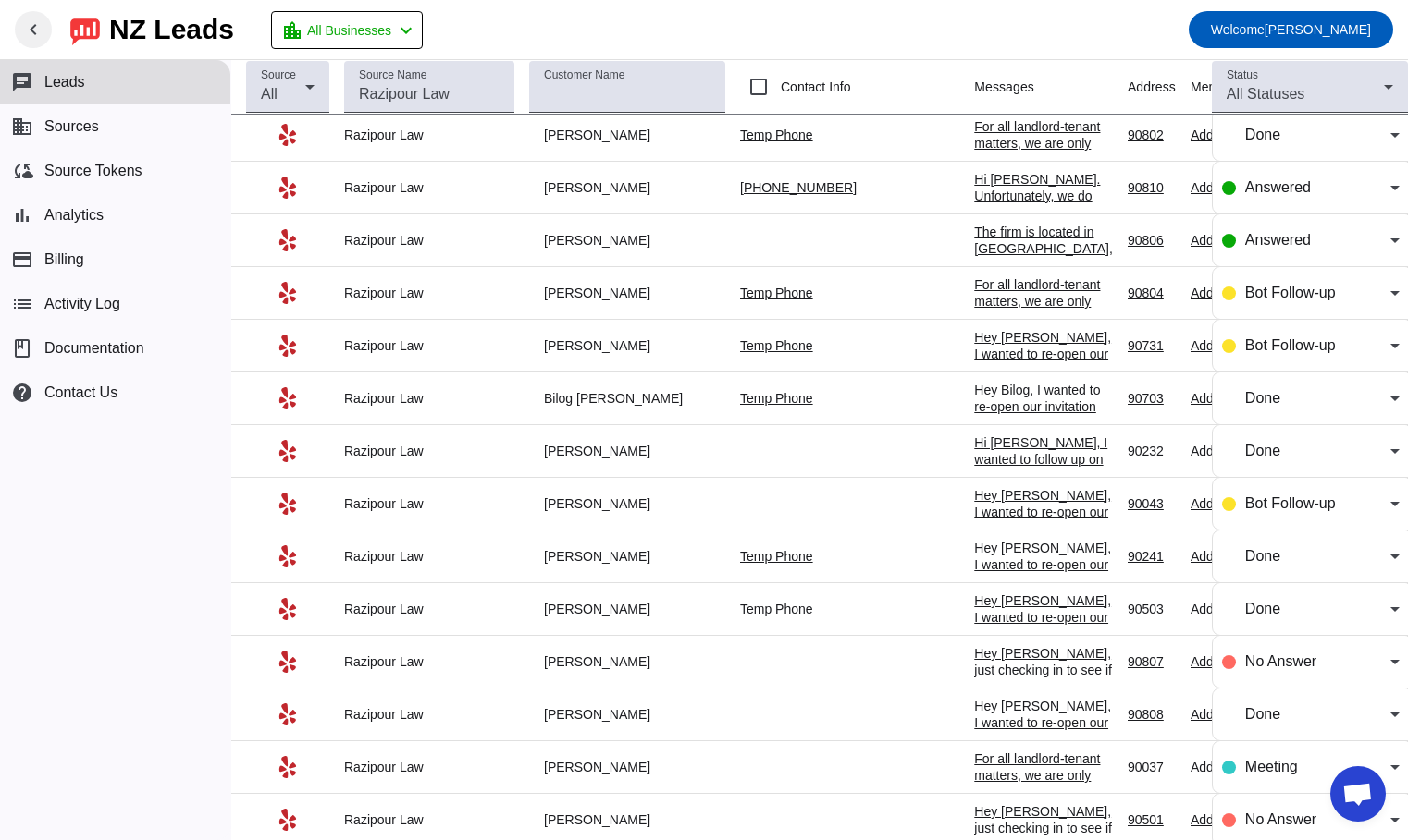
scroll to position [0, 0]
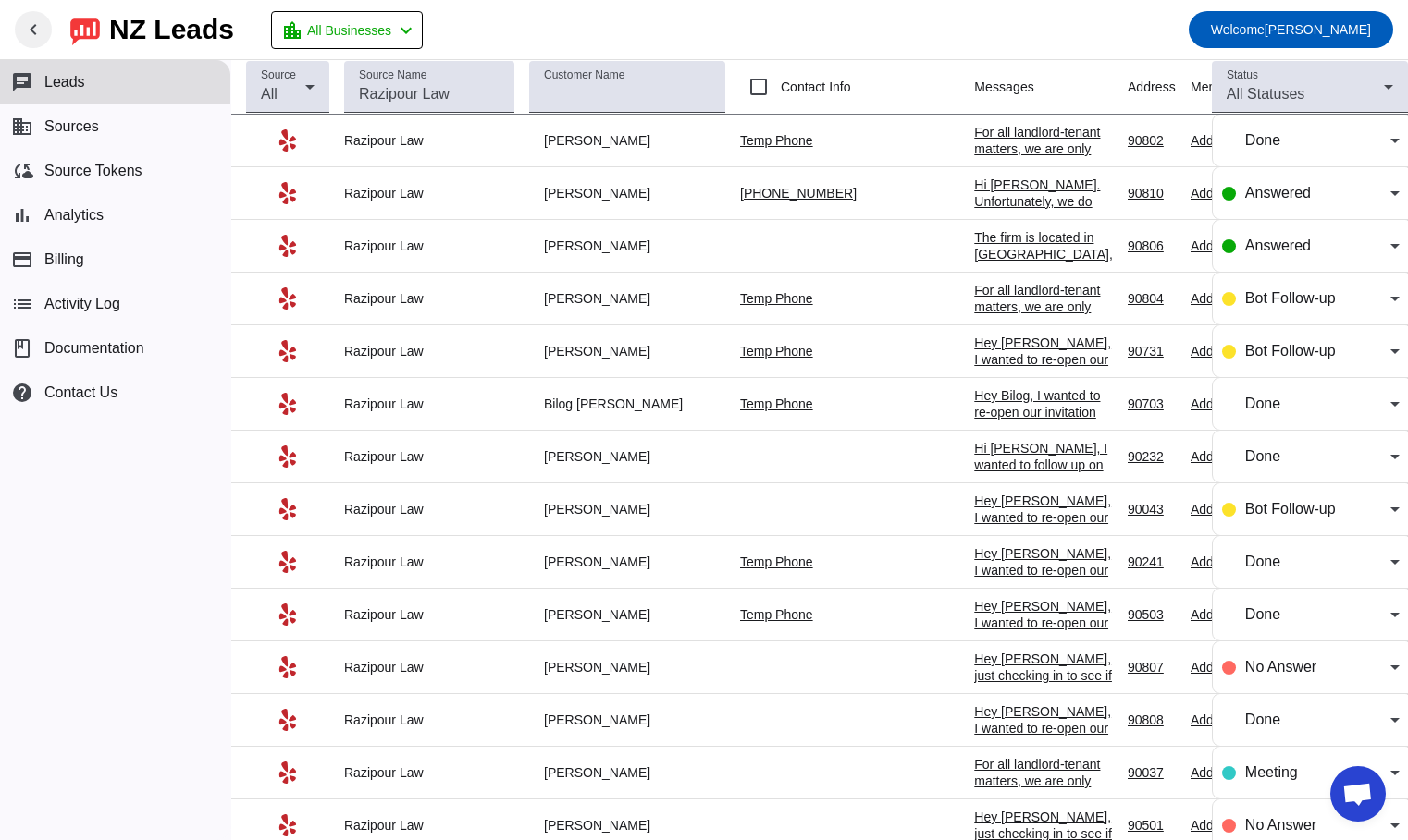
click at [68, 549] on div "chat Leads business Sources cloud_sync Source Tokens bar_chart Analytics paymen…" at bounding box center [115, 449] width 230 height 780
